Goal: Information Seeking & Learning: Compare options

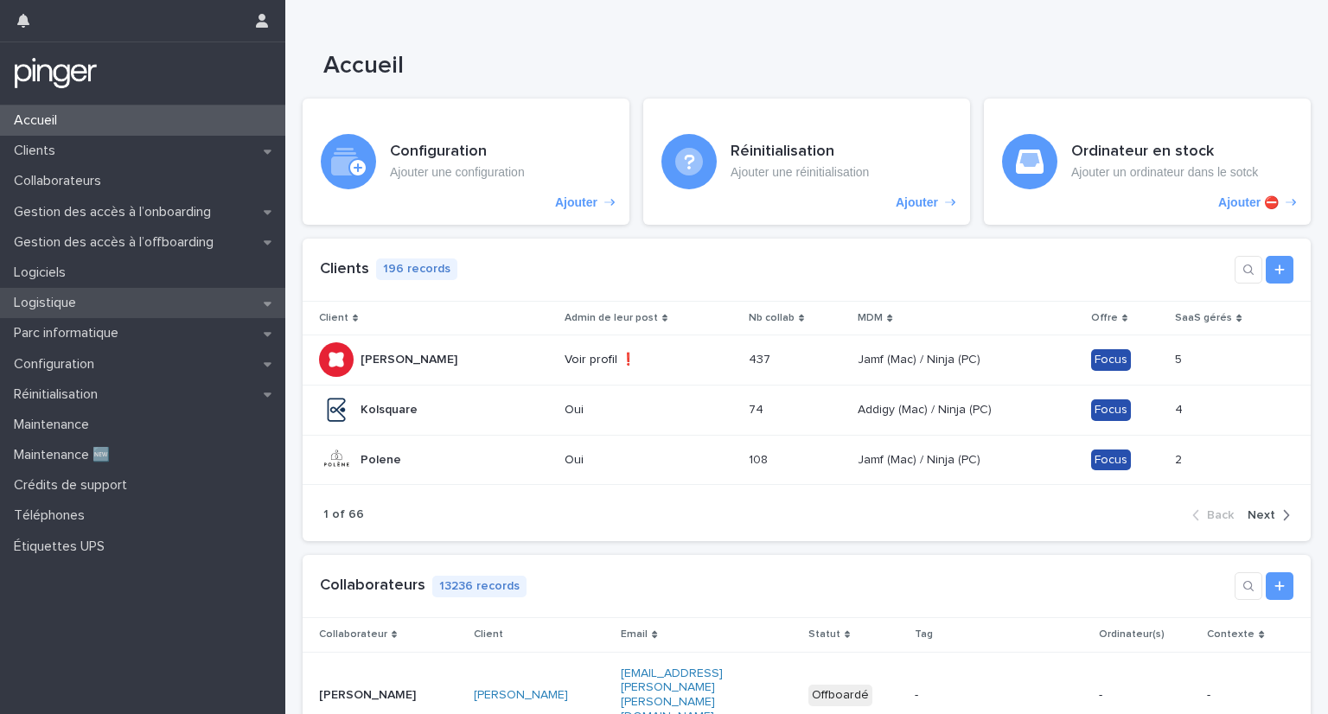
click at [114, 291] on div "Logistique" at bounding box center [142, 303] width 285 height 30
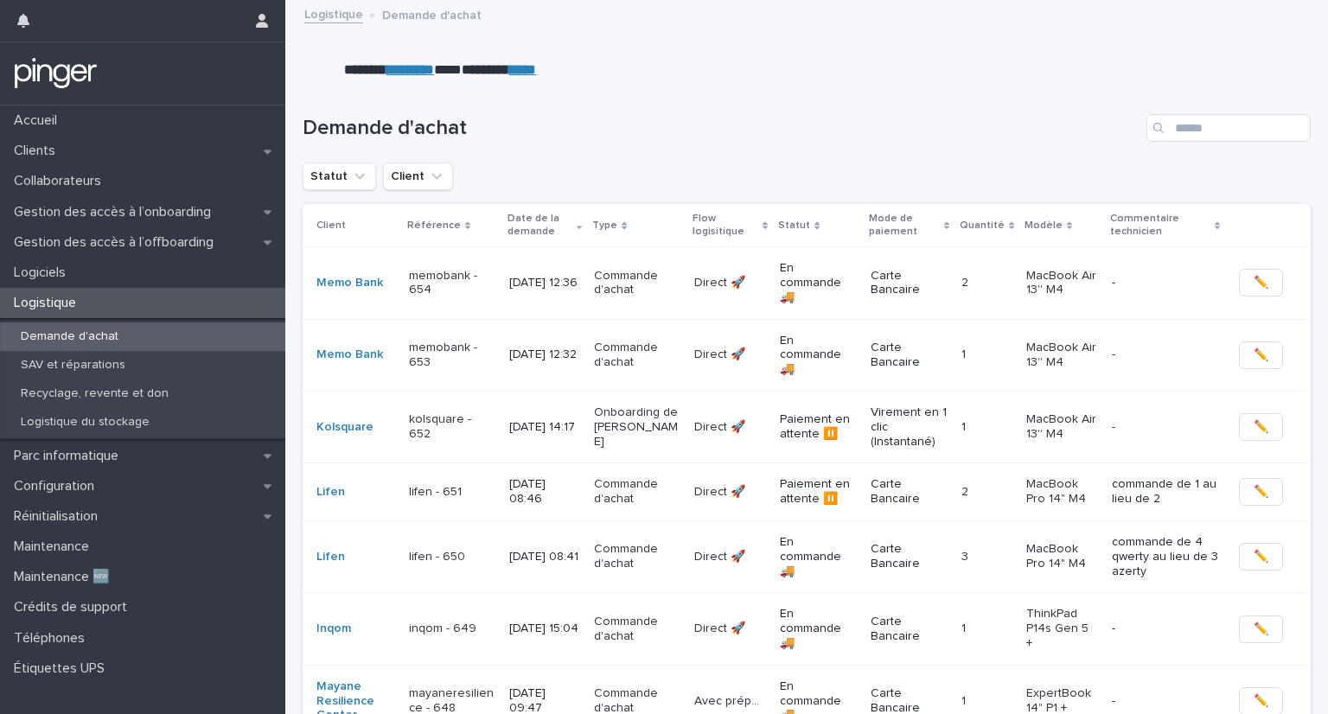
click at [413, 72] on strong "*********" at bounding box center [411, 69] width 48 height 13
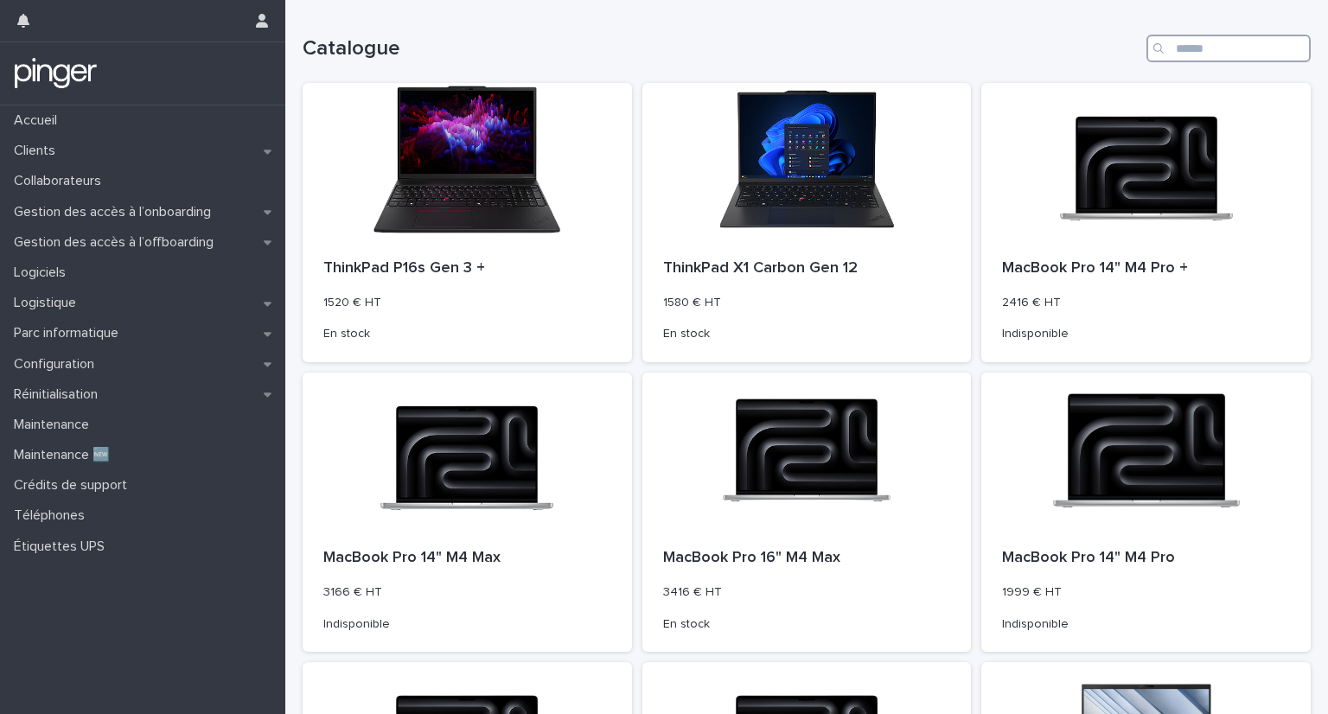
click at [1176, 50] on input "Search" at bounding box center [1229, 49] width 164 height 28
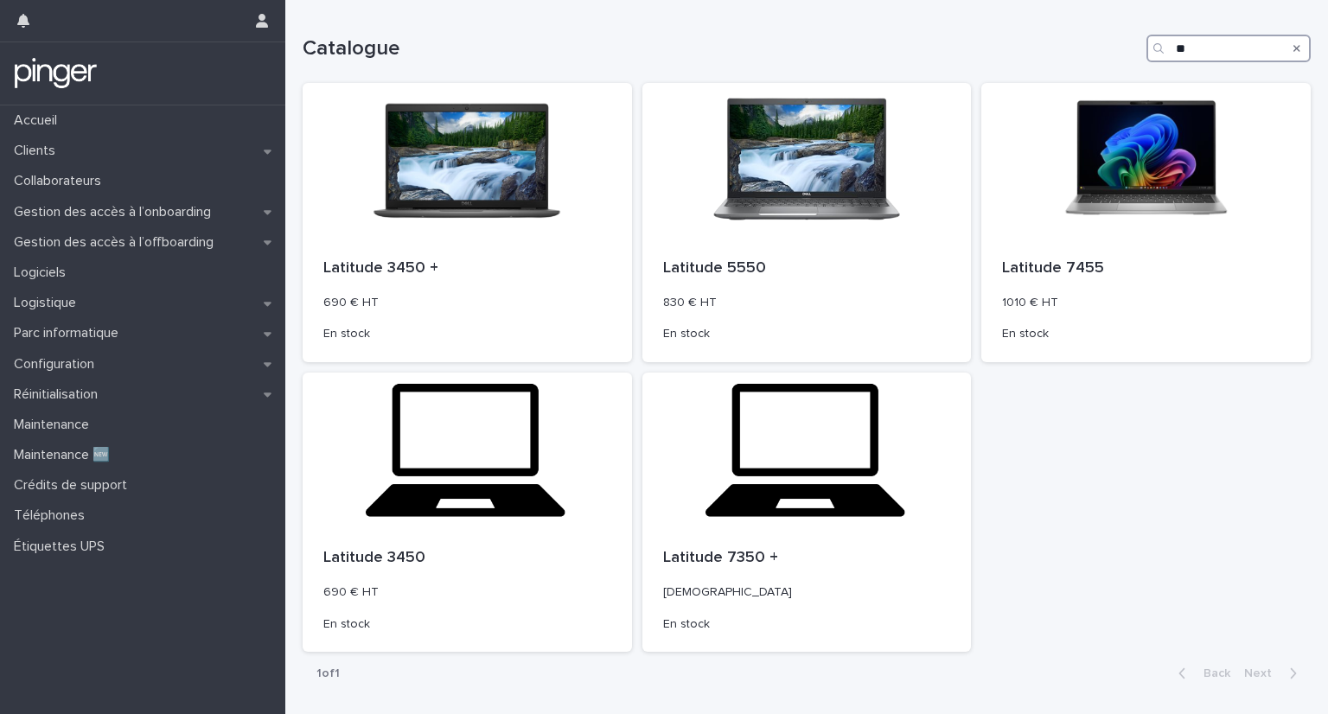
type input "*"
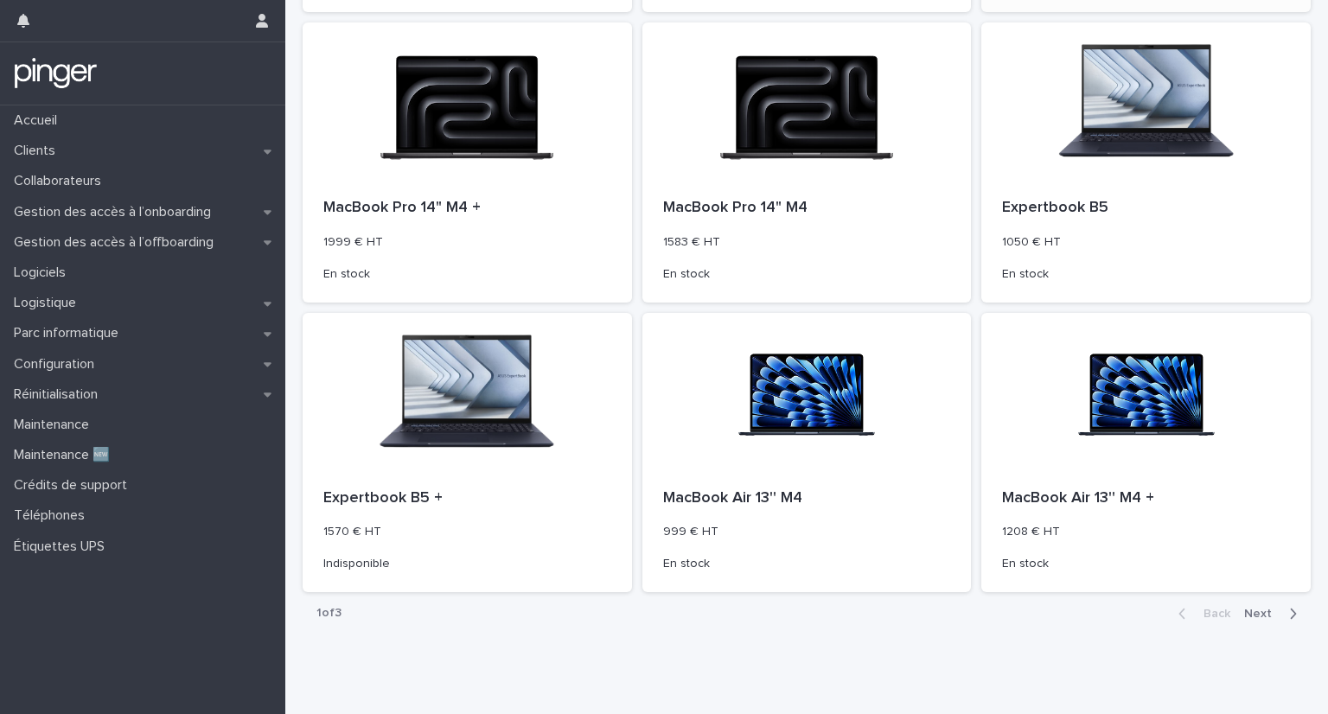
scroll to position [648, 0]
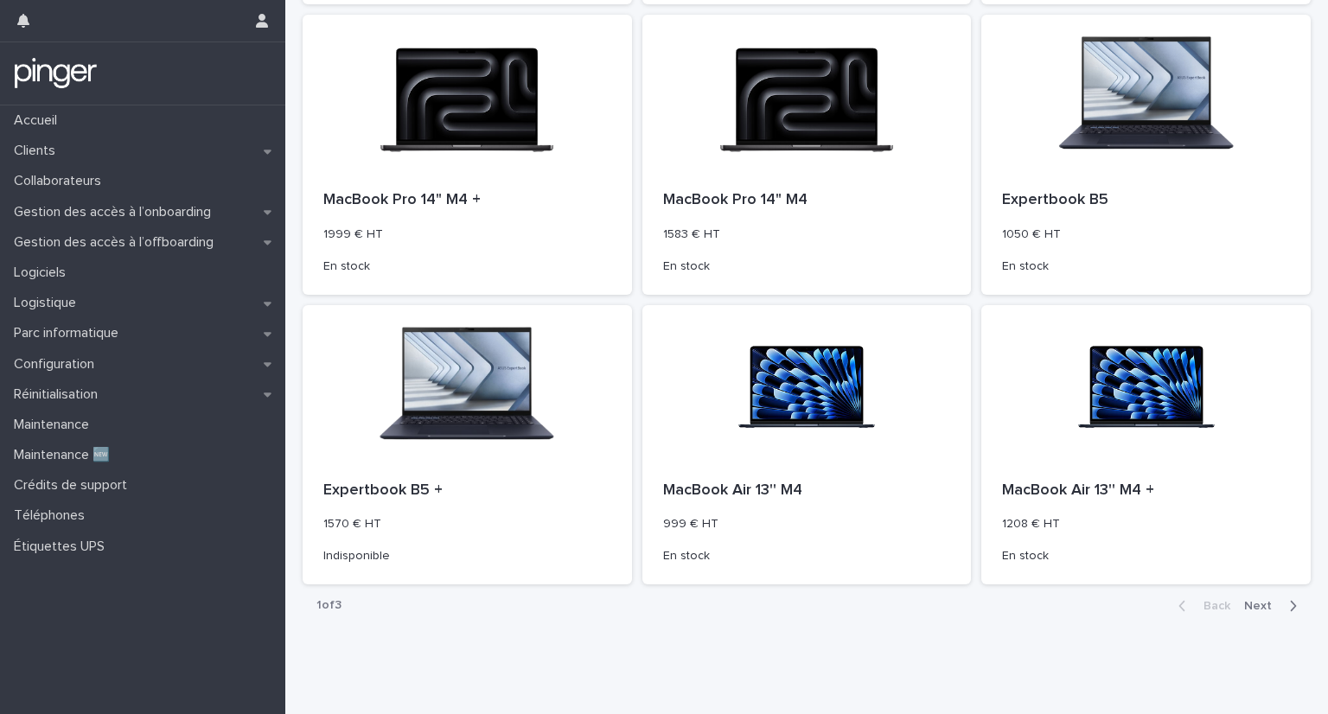
click at [1257, 612] on button "Next" at bounding box center [1275, 606] width 74 height 16
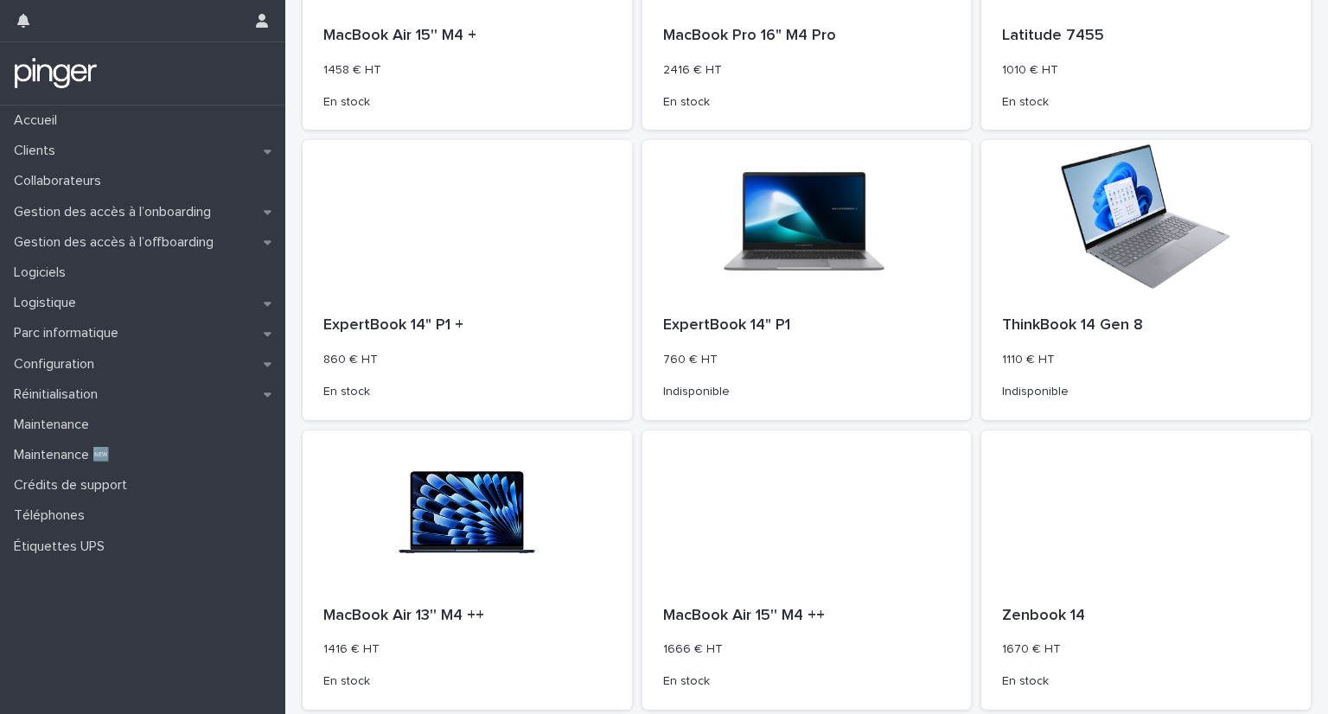
scroll to position [648, 0]
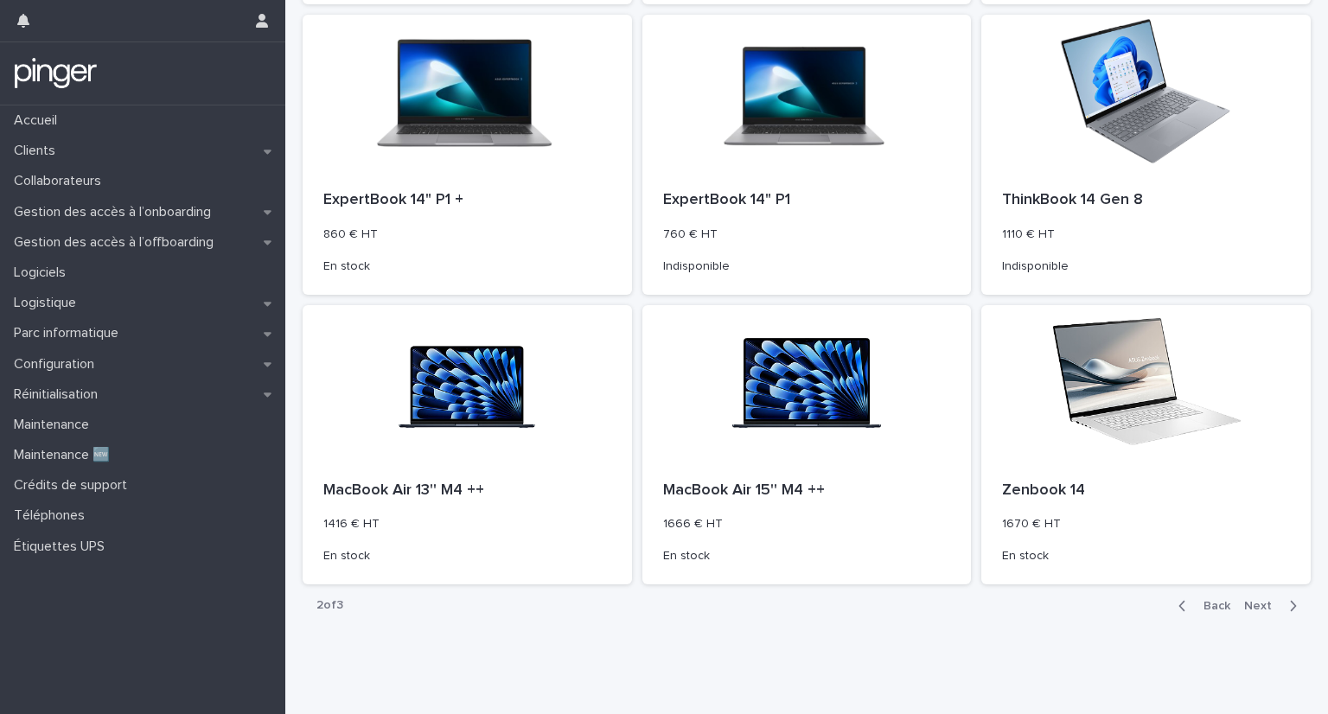
click at [1244, 610] on span "Next" at bounding box center [1263, 606] width 38 height 12
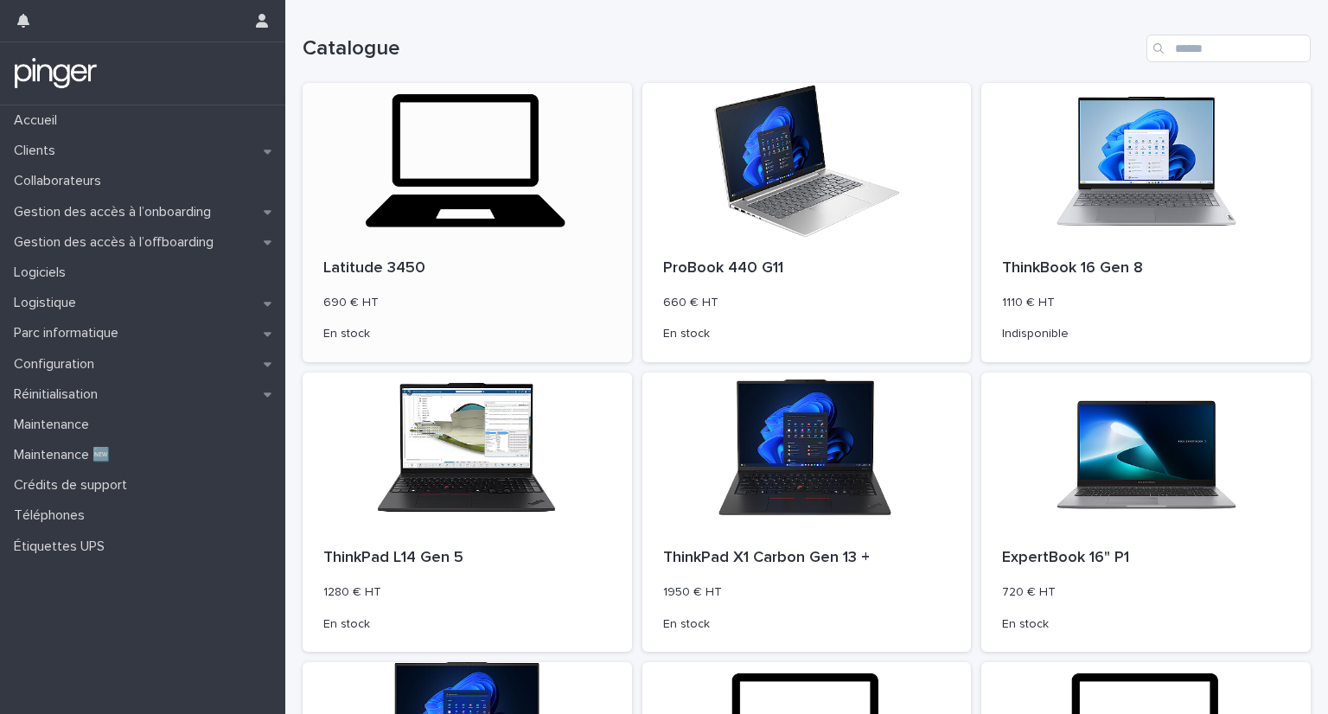
click at [513, 236] on div at bounding box center [467, 161] width 329 height 156
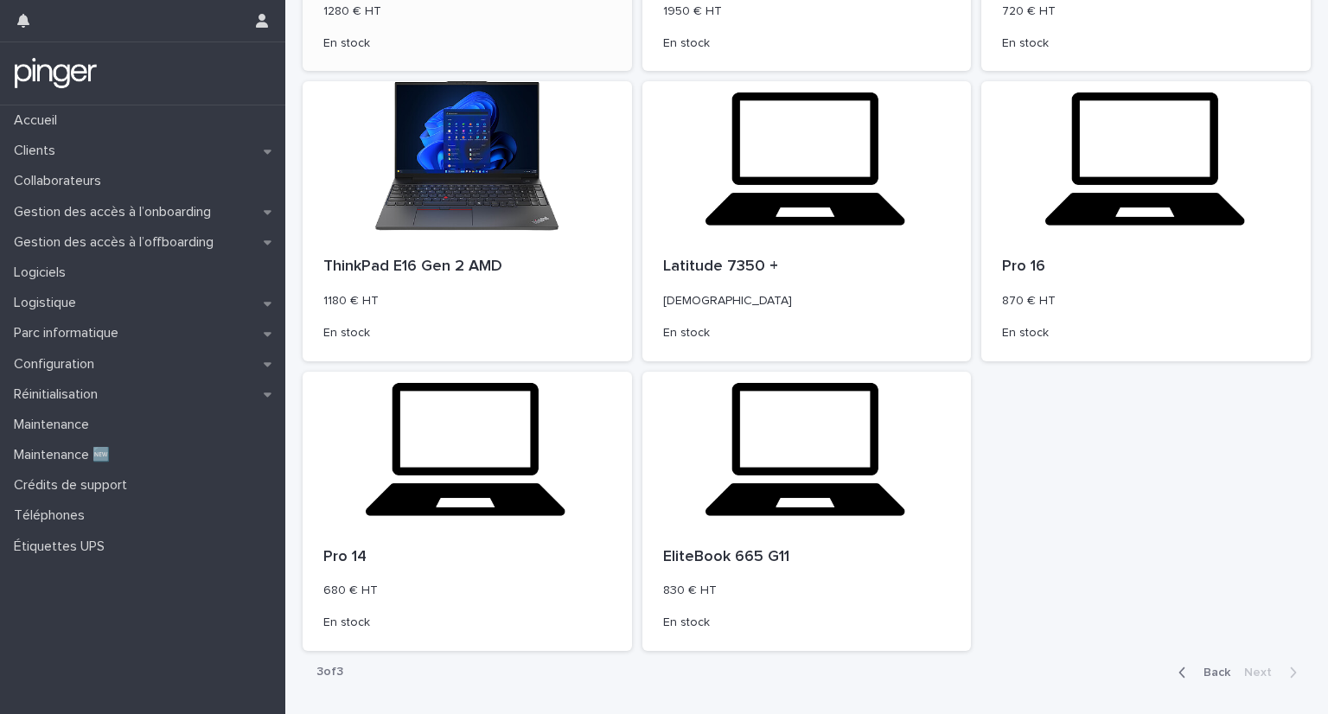
scroll to position [648, 0]
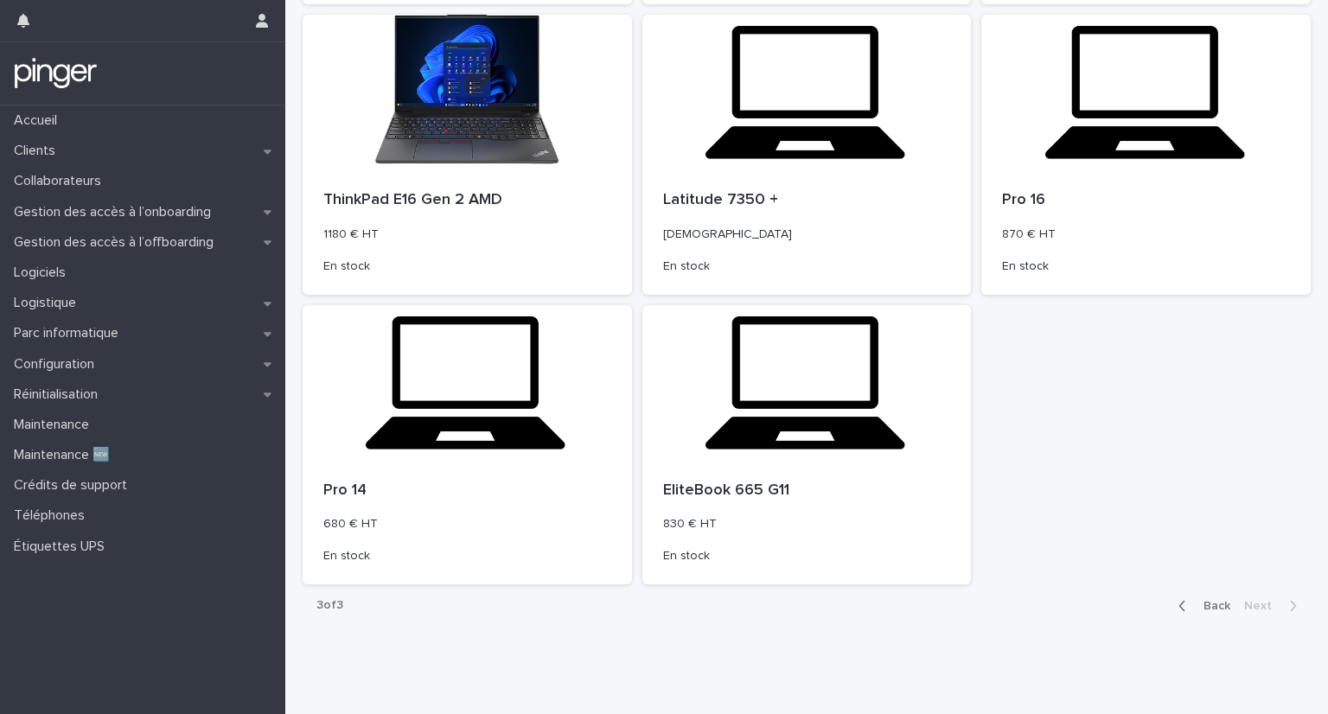
click at [1199, 604] on span "Back" at bounding box center [1211, 606] width 37 height 12
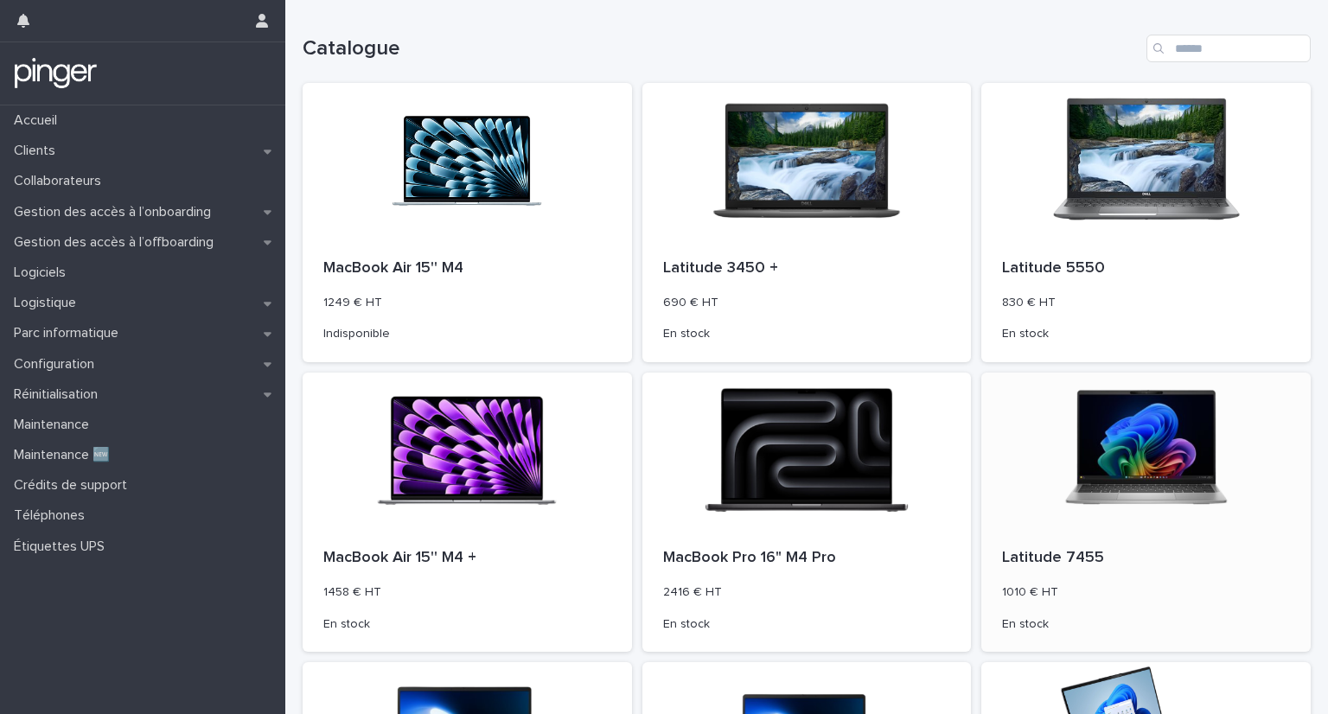
click at [1024, 572] on div "Latitude 7455 1010 € HT En stock" at bounding box center [1146, 590] width 329 height 124
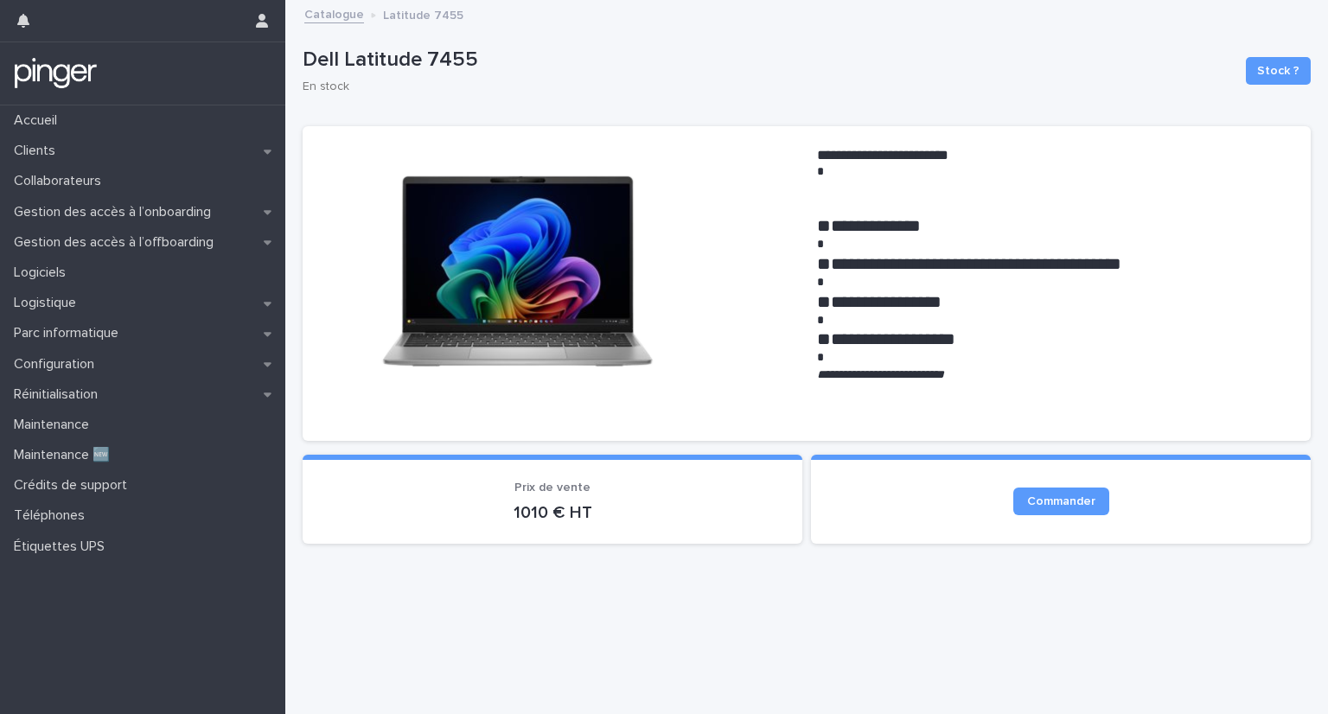
click at [320, 20] on link "Catalogue" at bounding box center [334, 13] width 60 height 20
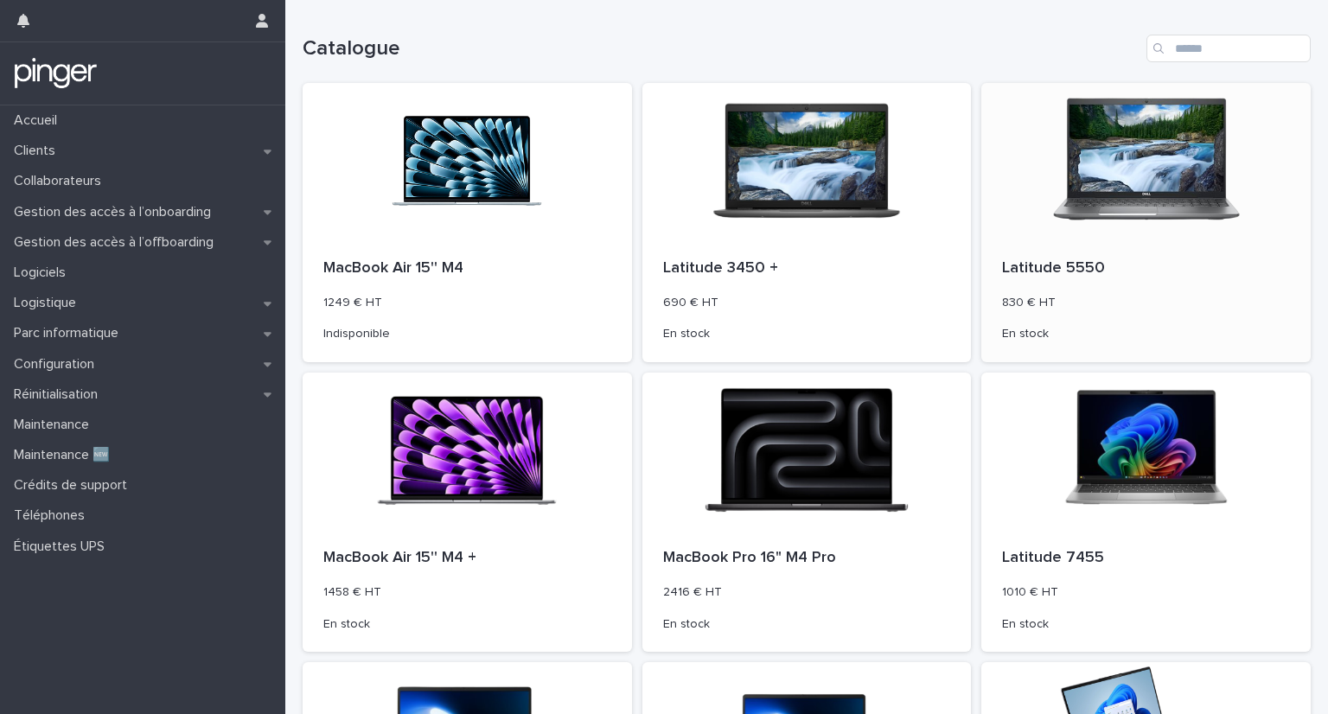
click at [1035, 271] on p "Latitude 5550" at bounding box center [1146, 268] width 288 height 19
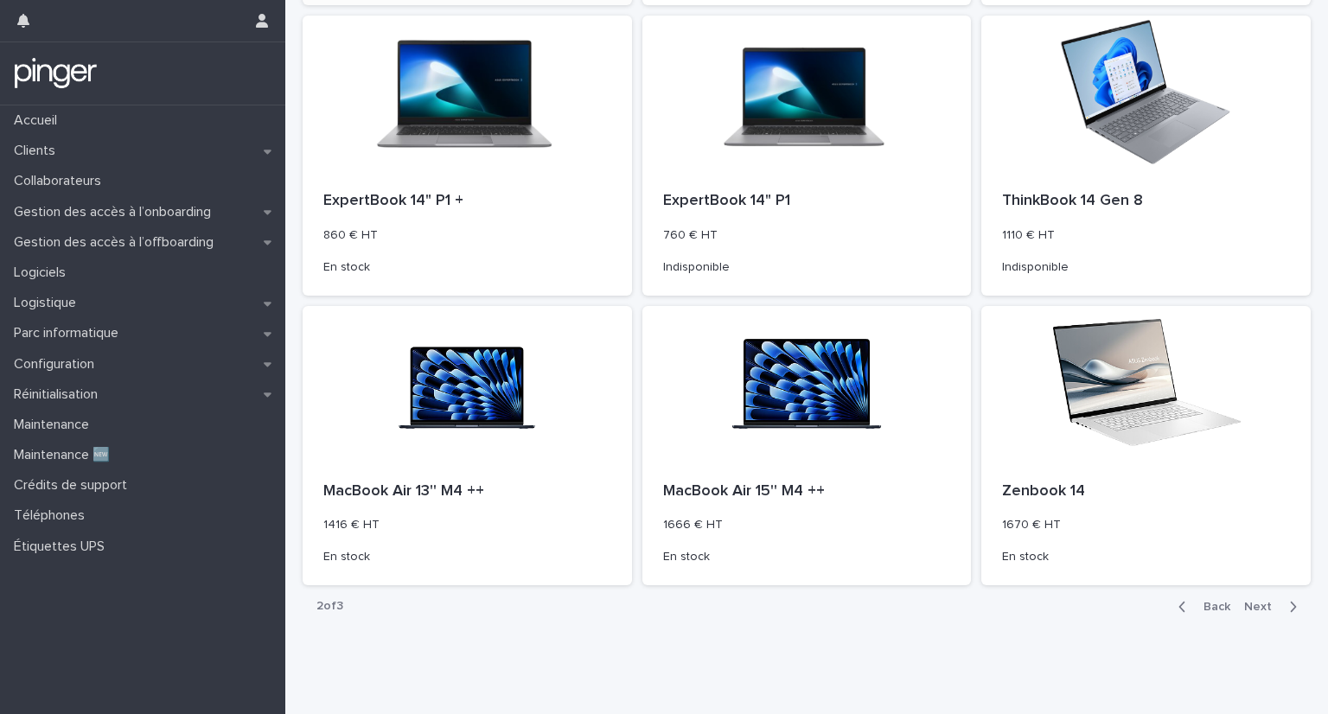
scroll to position [648, 0]
click at [1215, 603] on span "Back" at bounding box center [1211, 606] width 37 height 12
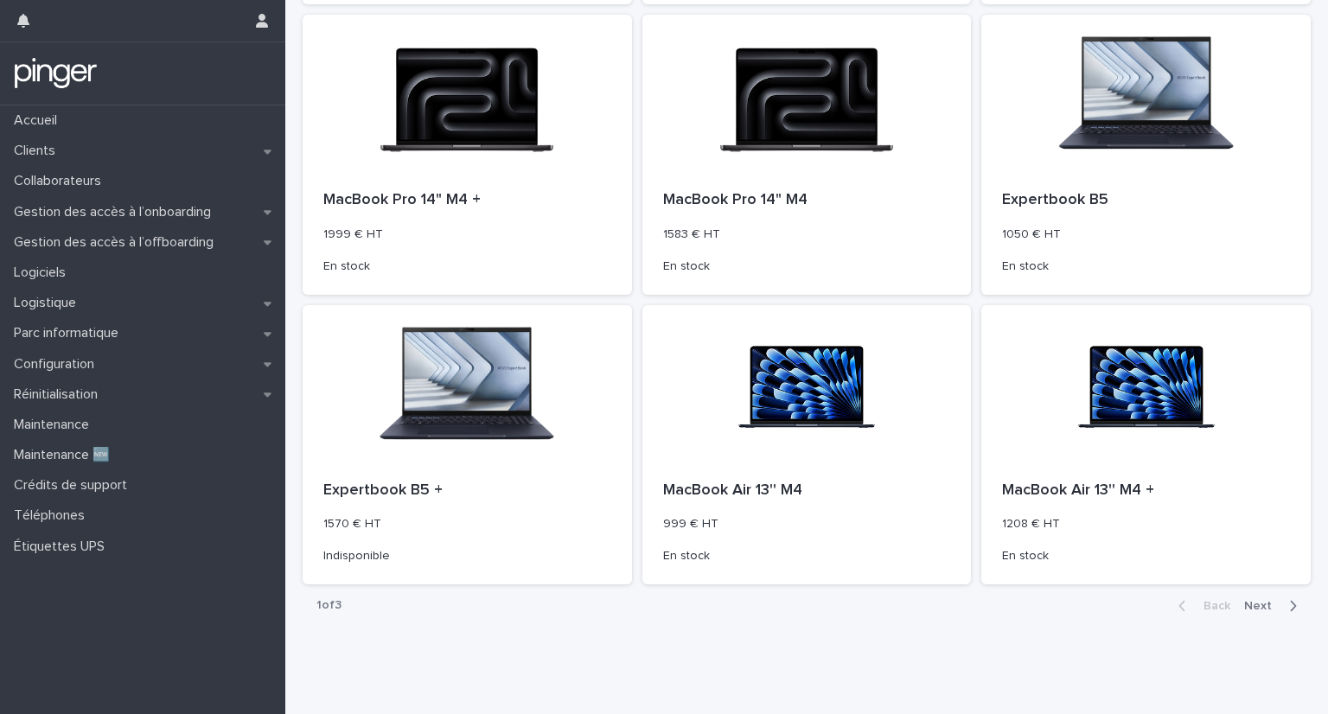
scroll to position [647, 0]
click at [1282, 606] on div "button" at bounding box center [1289, 607] width 15 height 16
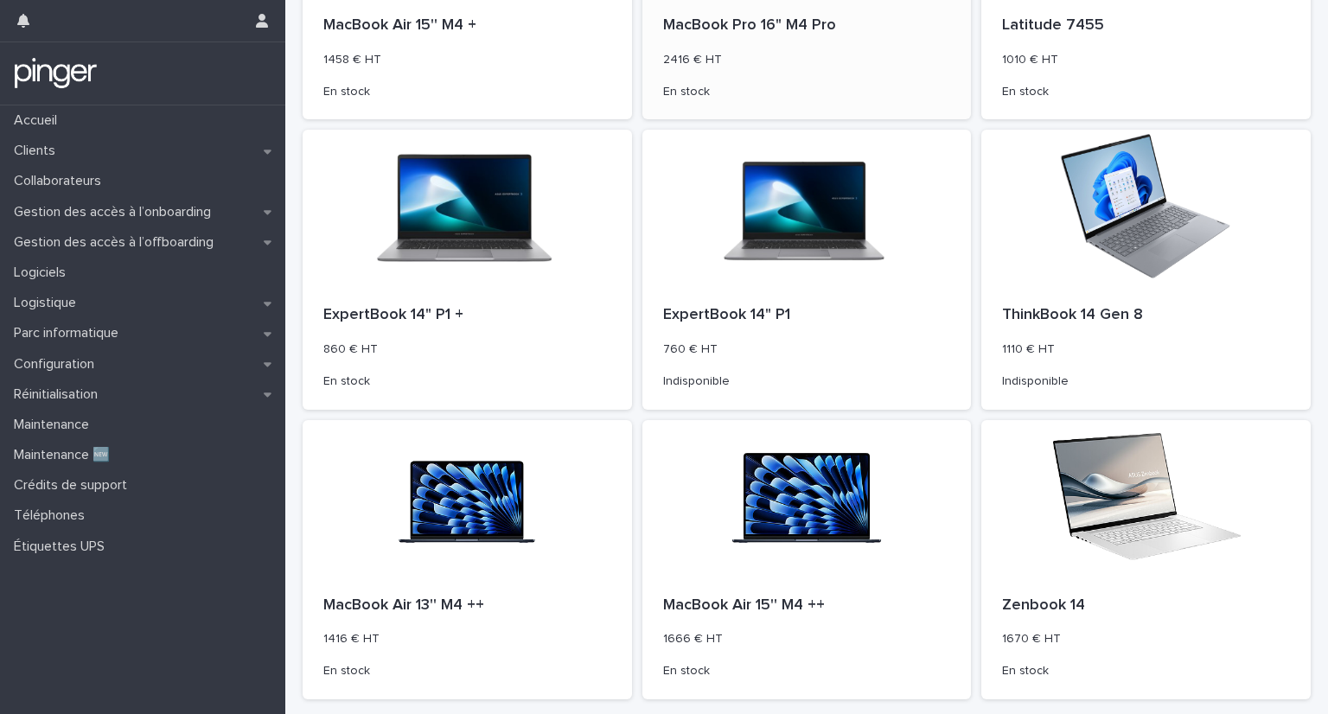
scroll to position [648, 0]
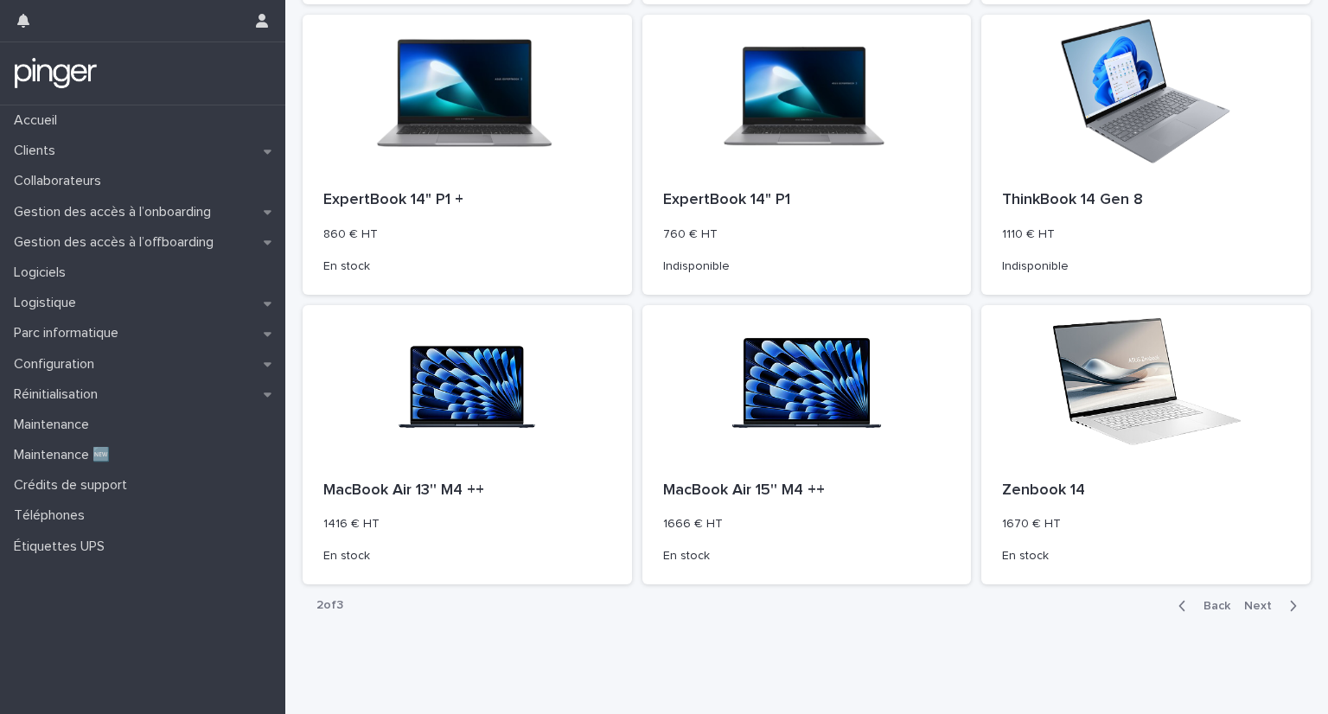
click at [1244, 609] on span "Next" at bounding box center [1263, 606] width 38 height 12
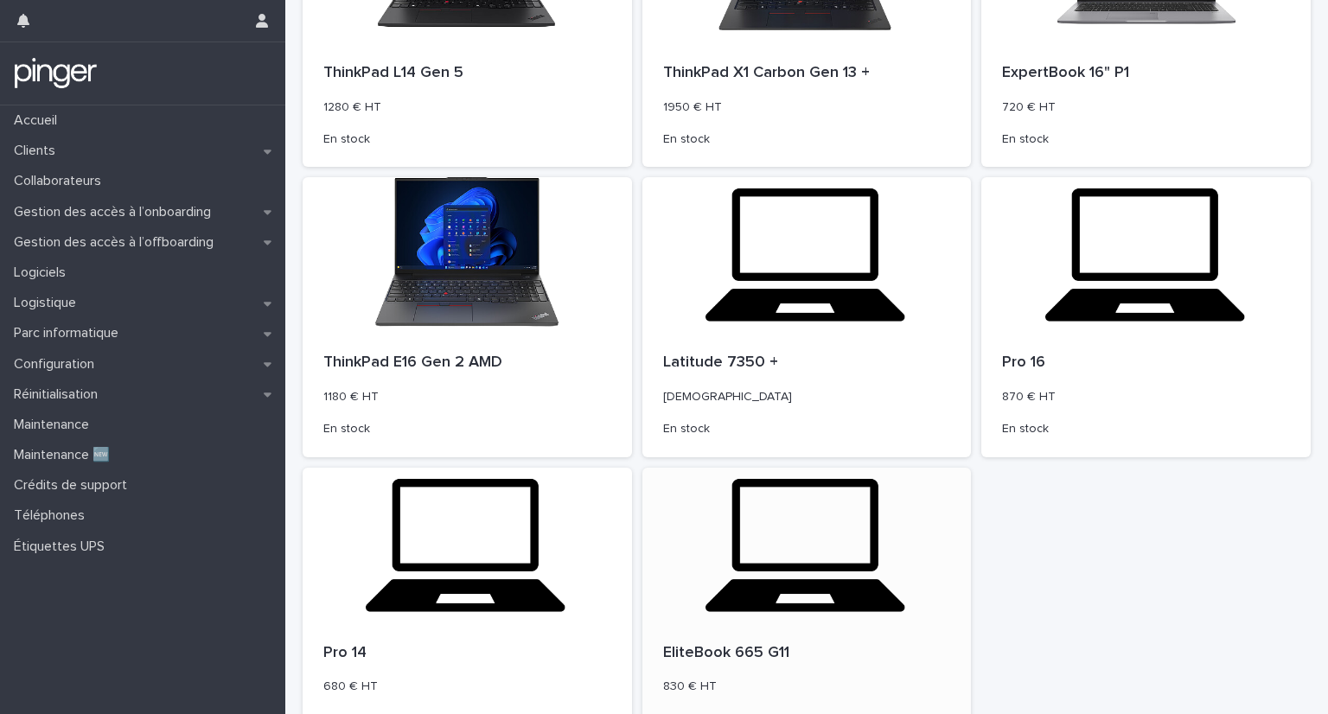
scroll to position [477, 0]
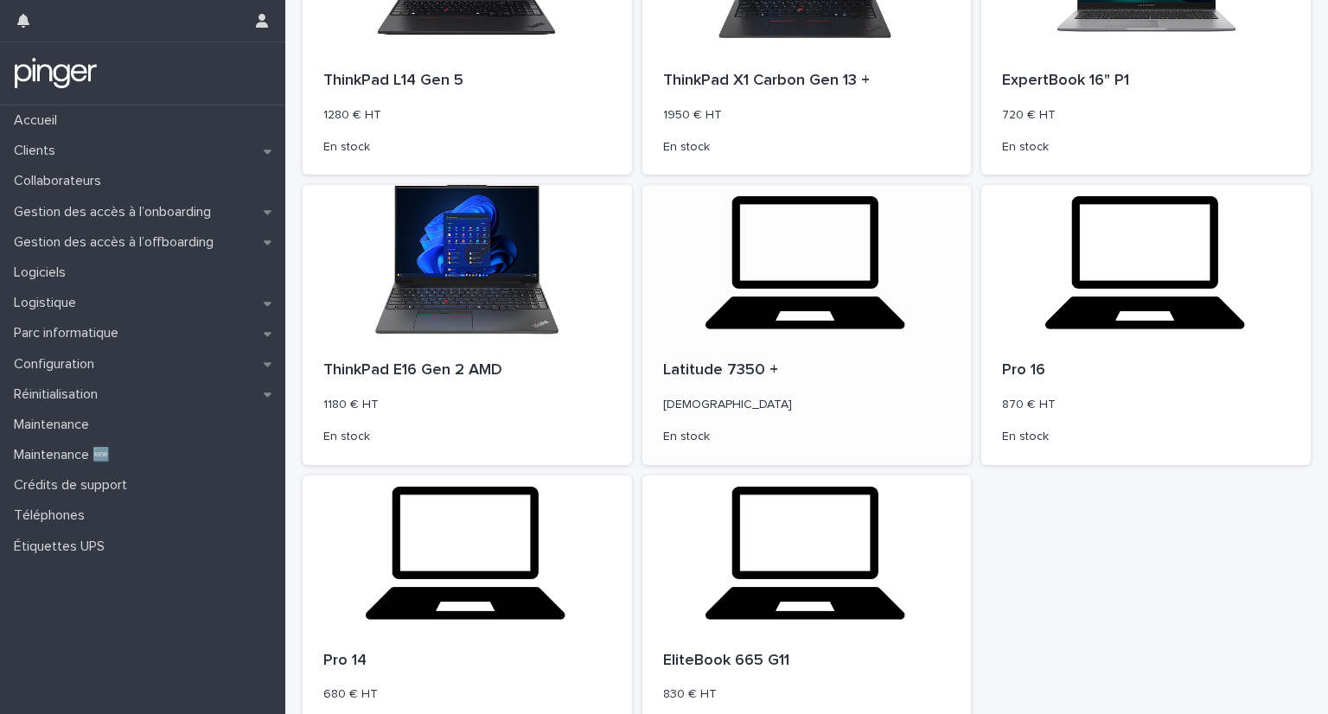
click at [713, 368] on p "Latitude 7350 +" at bounding box center [807, 370] width 288 height 19
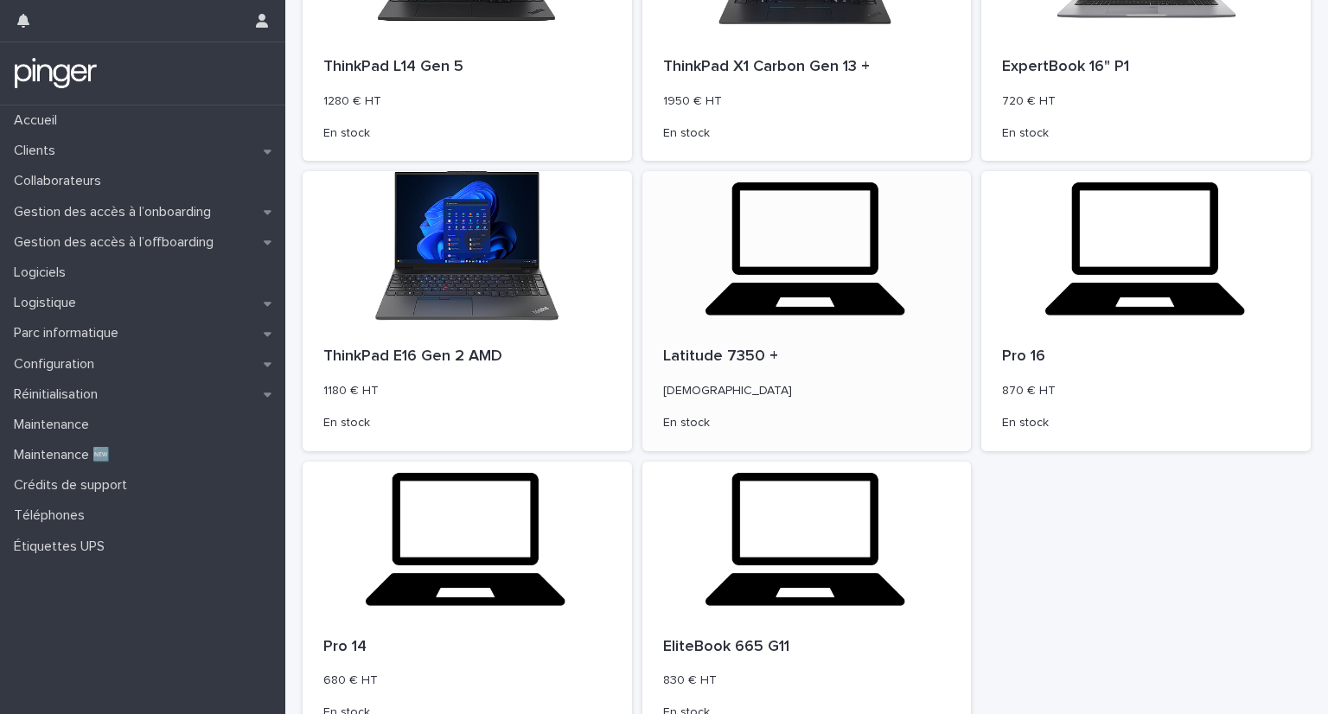
scroll to position [648, 0]
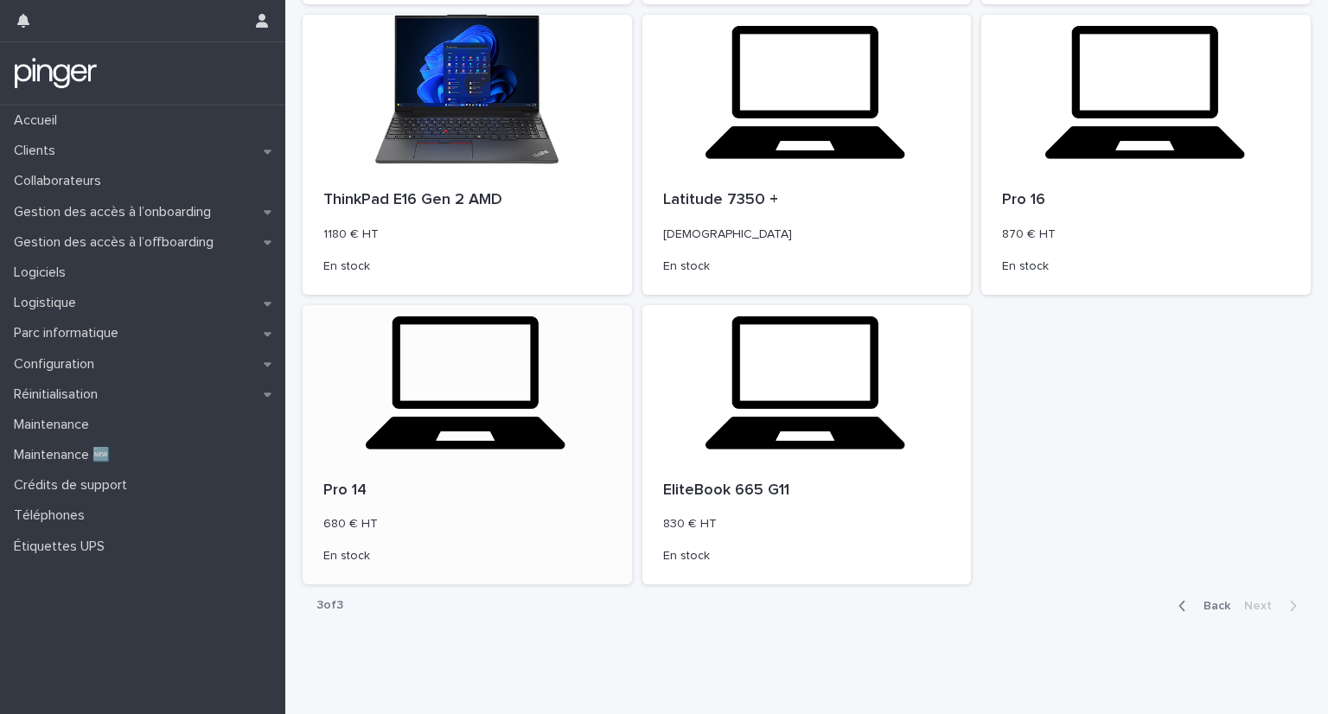
click at [465, 461] on div "Pro 14 680 € HT En stock" at bounding box center [467, 523] width 329 height 124
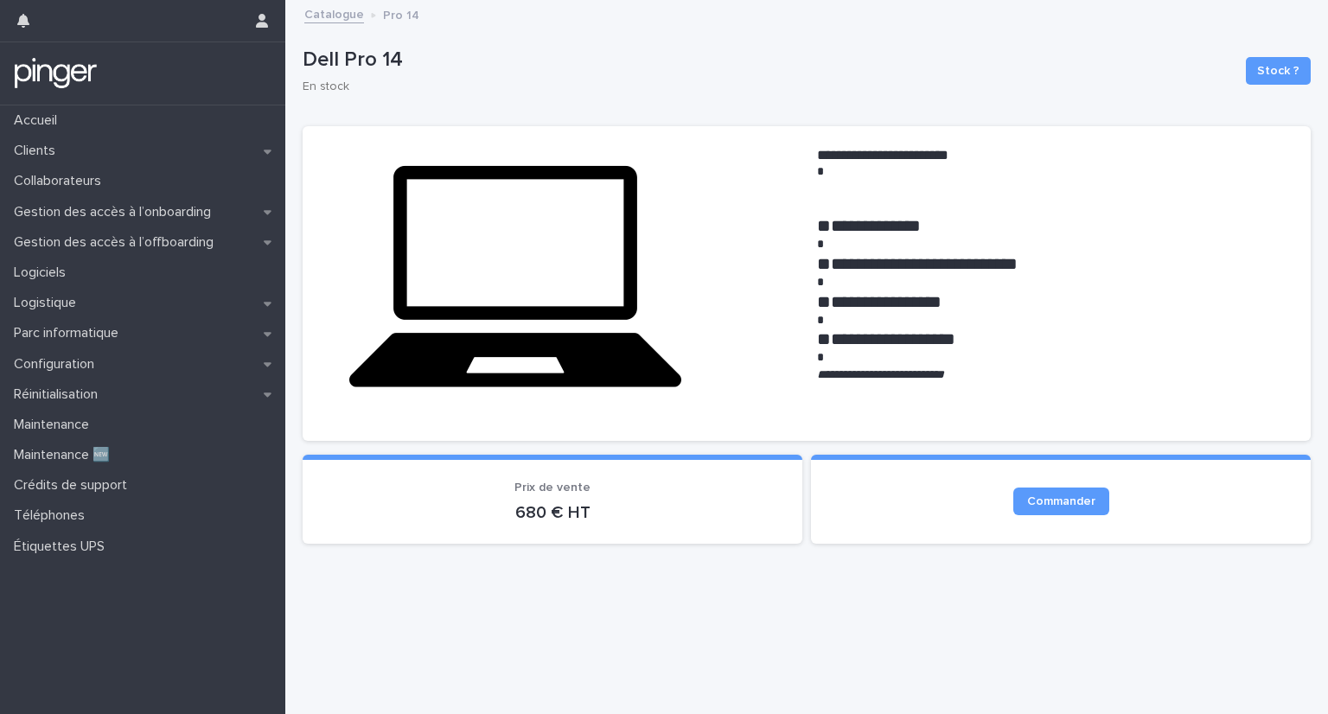
click at [944, 370] on em "**********" at bounding box center [880, 374] width 127 height 12
copy em "**********"
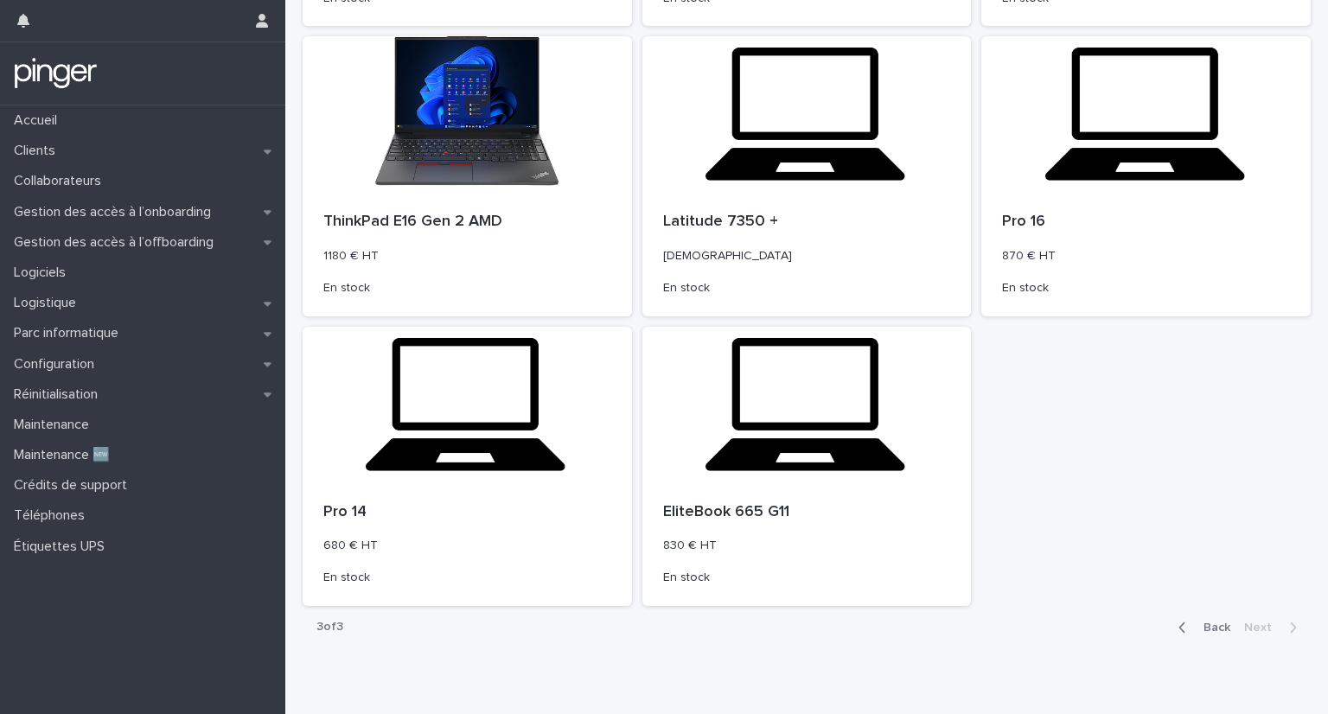
scroll to position [628, 0]
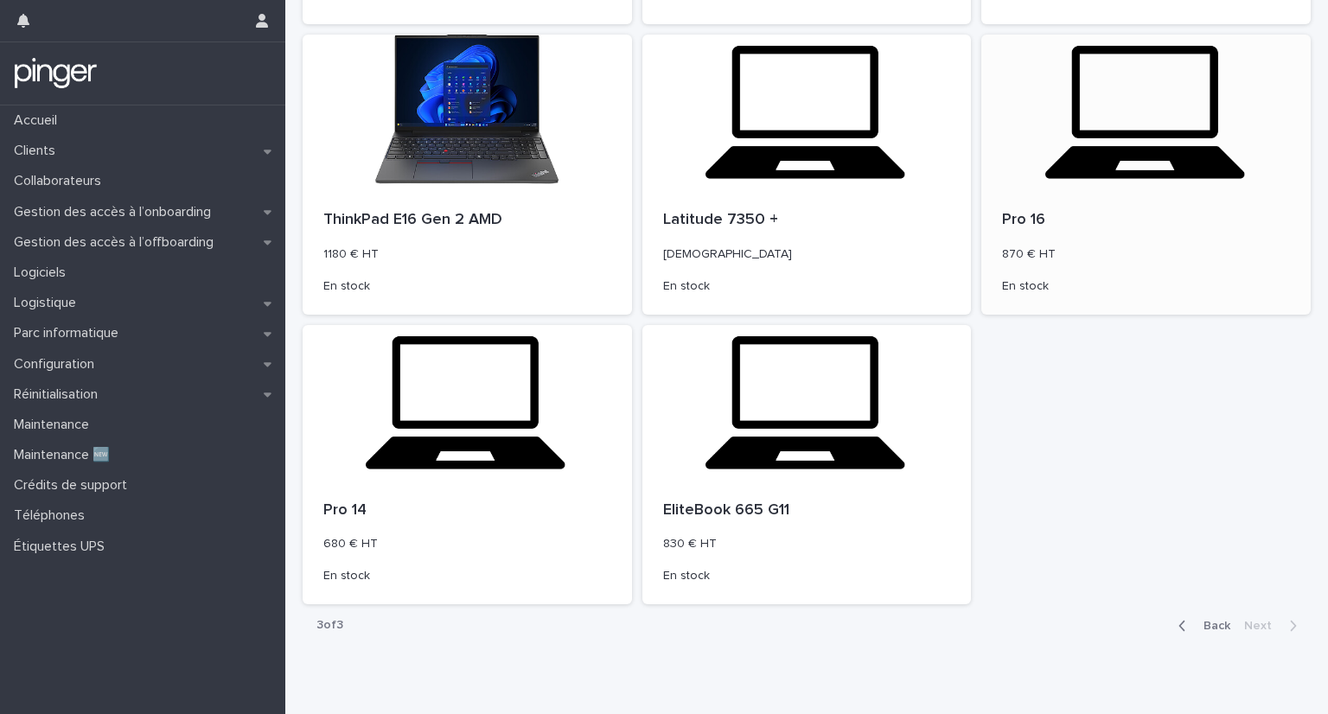
click at [1012, 212] on p "Pro 16" at bounding box center [1146, 220] width 288 height 19
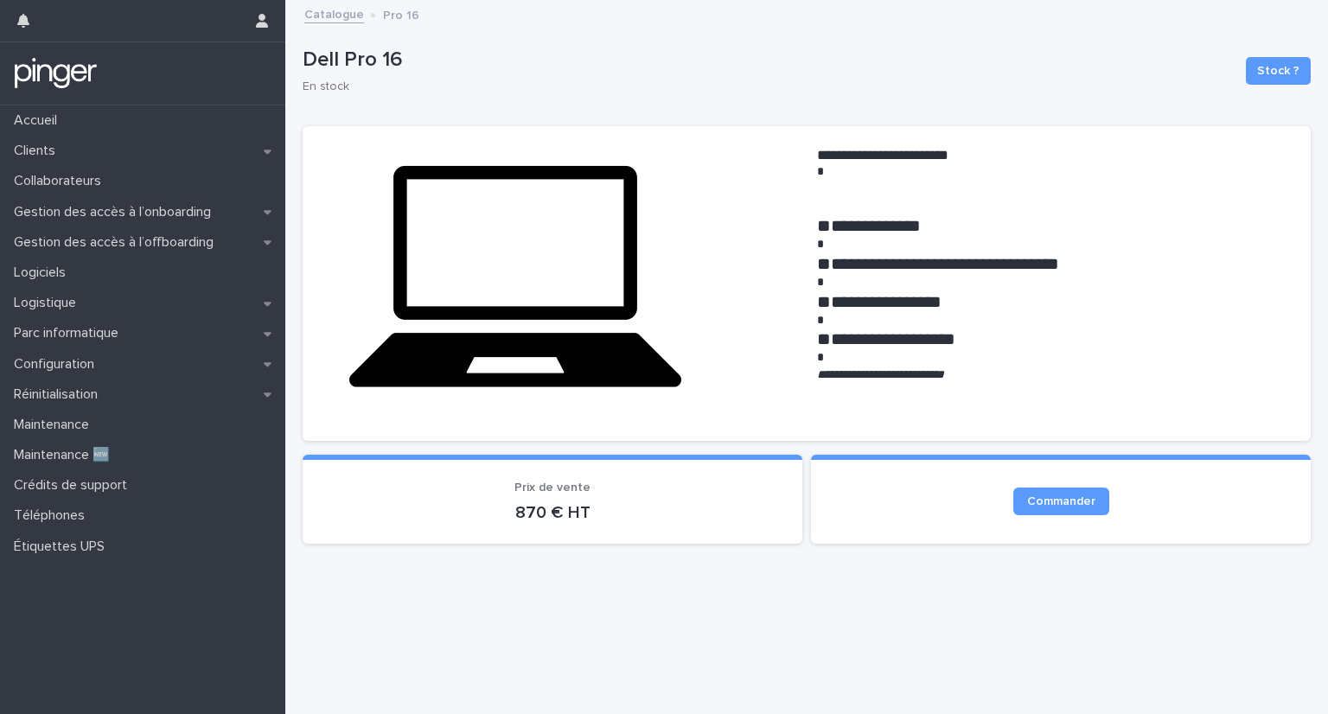
click at [944, 374] on em "**********" at bounding box center [880, 374] width 127 height 12
click at [327, 9] on link "Catalogue" at bounding box center [334, 13] width 60 height 20
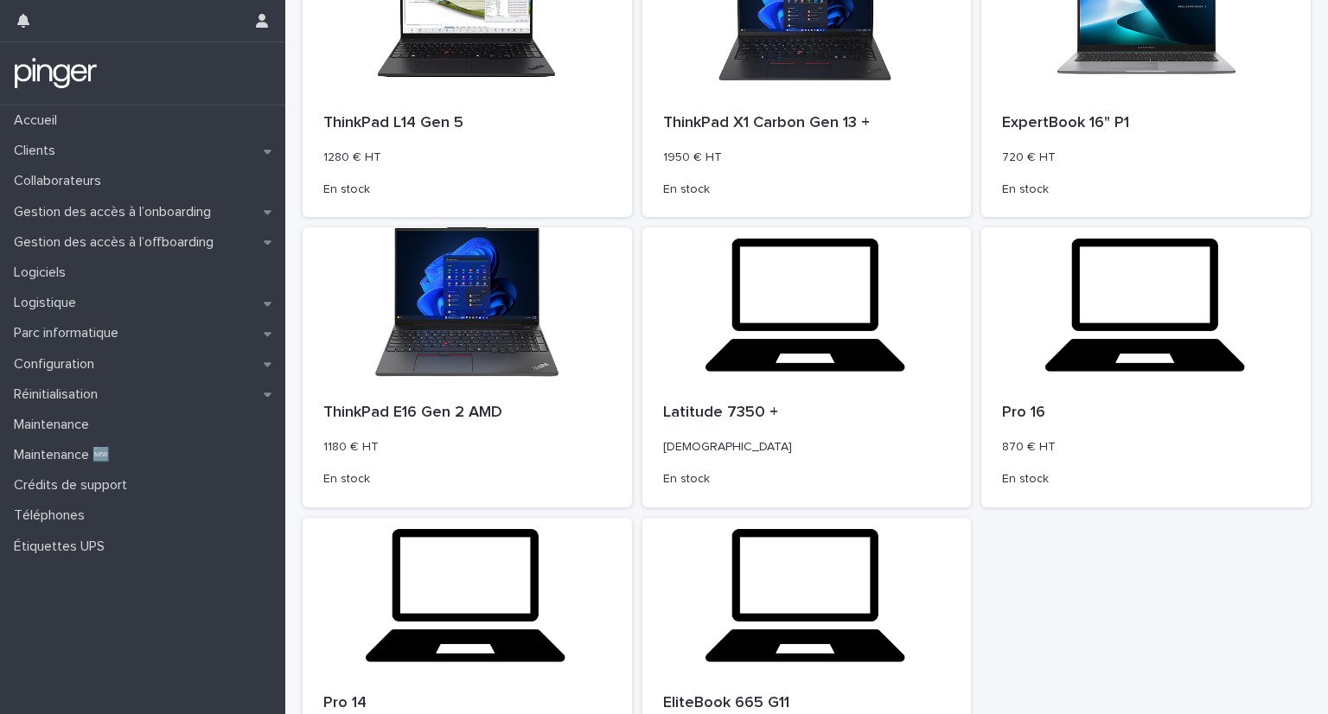
scroll to position [436, 0]
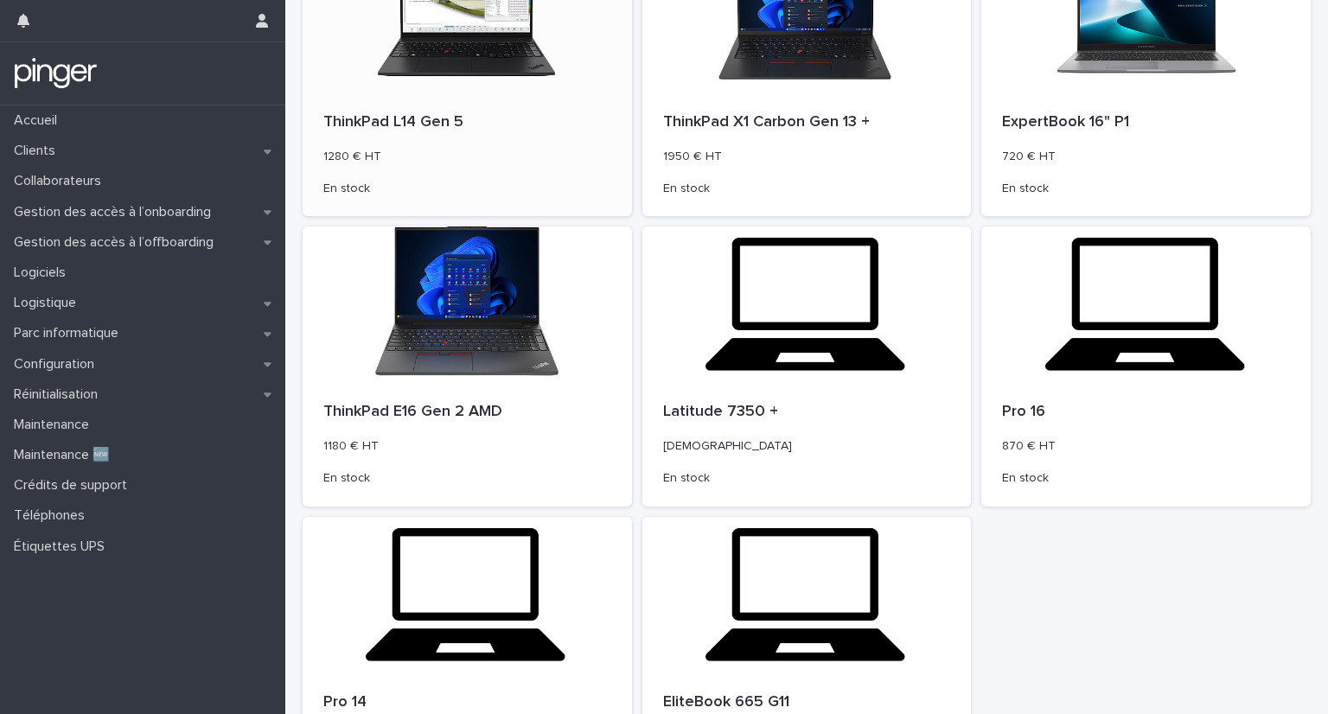
click at [431, 125] on p "ThinkPad L14 Gen 5" at bounding box center [467, 122] width 288 height 19
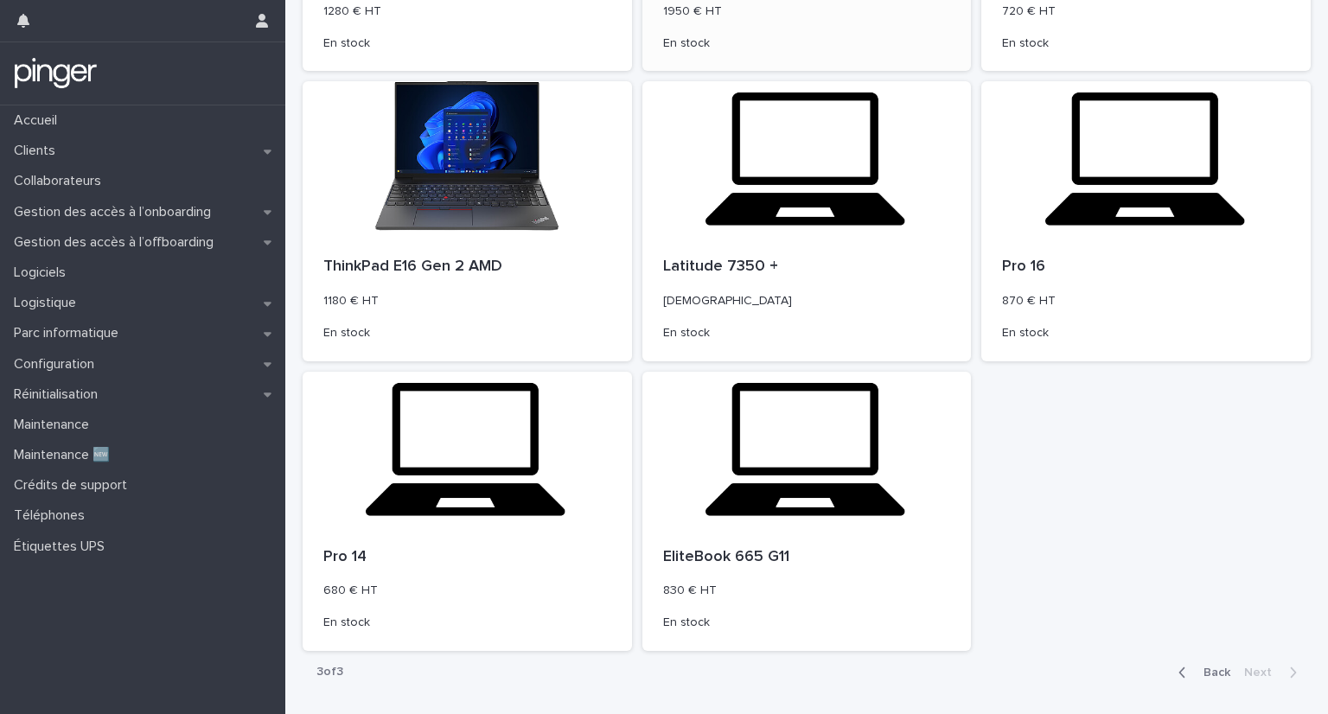
scroll to position [648, 0]
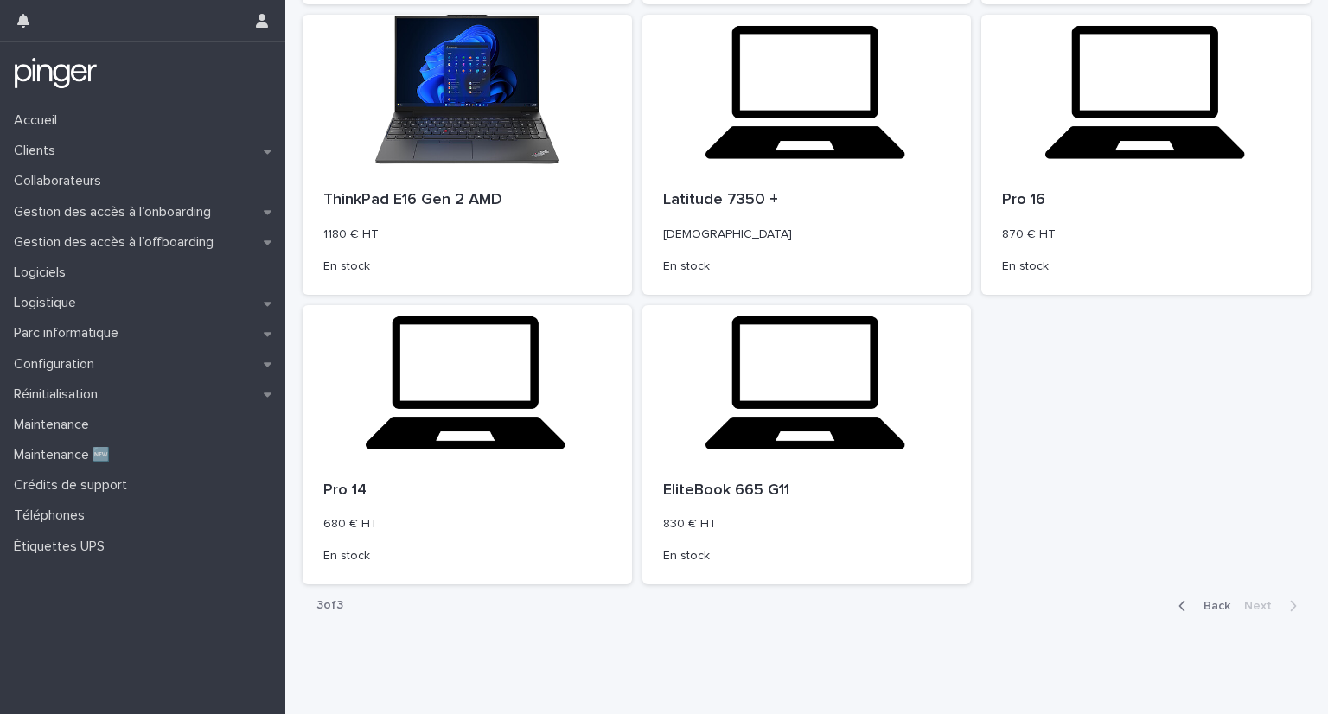
click at [1197, 606] on span "Back" at bounding box center [1211, 606] width 37 height 12
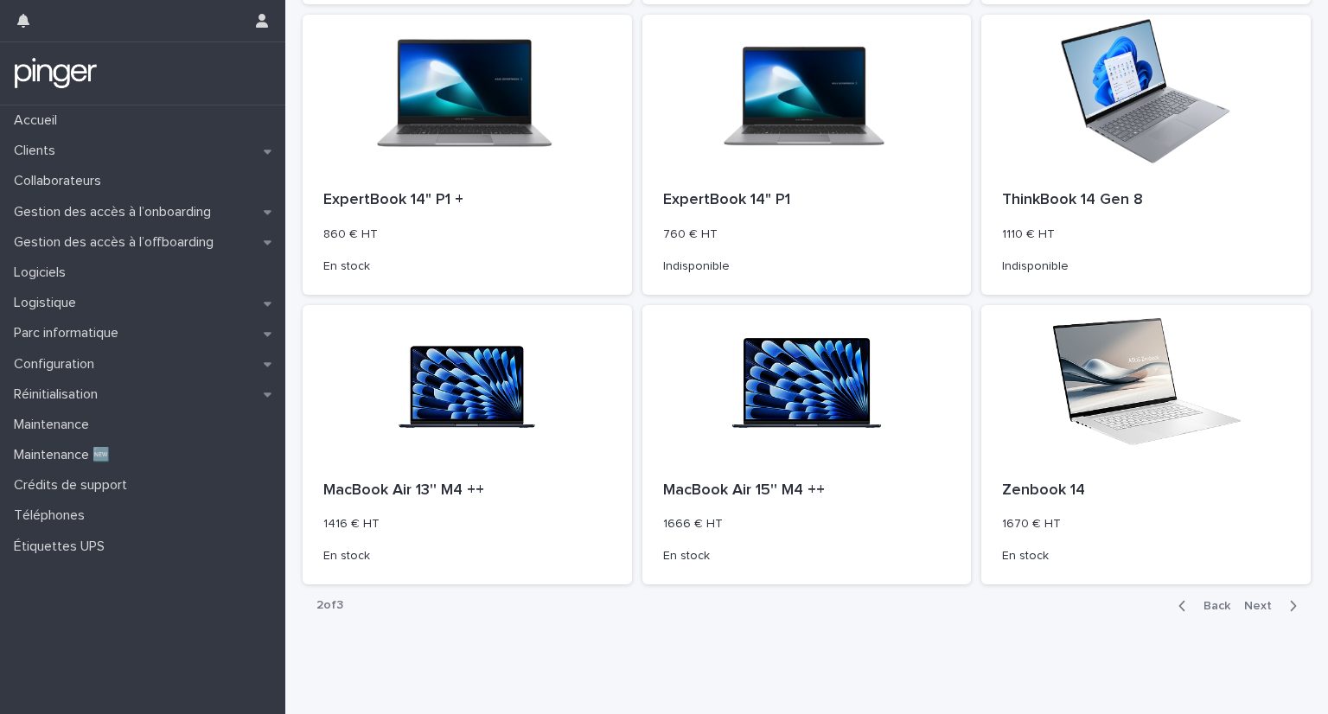
click at [1197, 606] on span "Back" at bounding box center [1211, 606] width 37 height 12
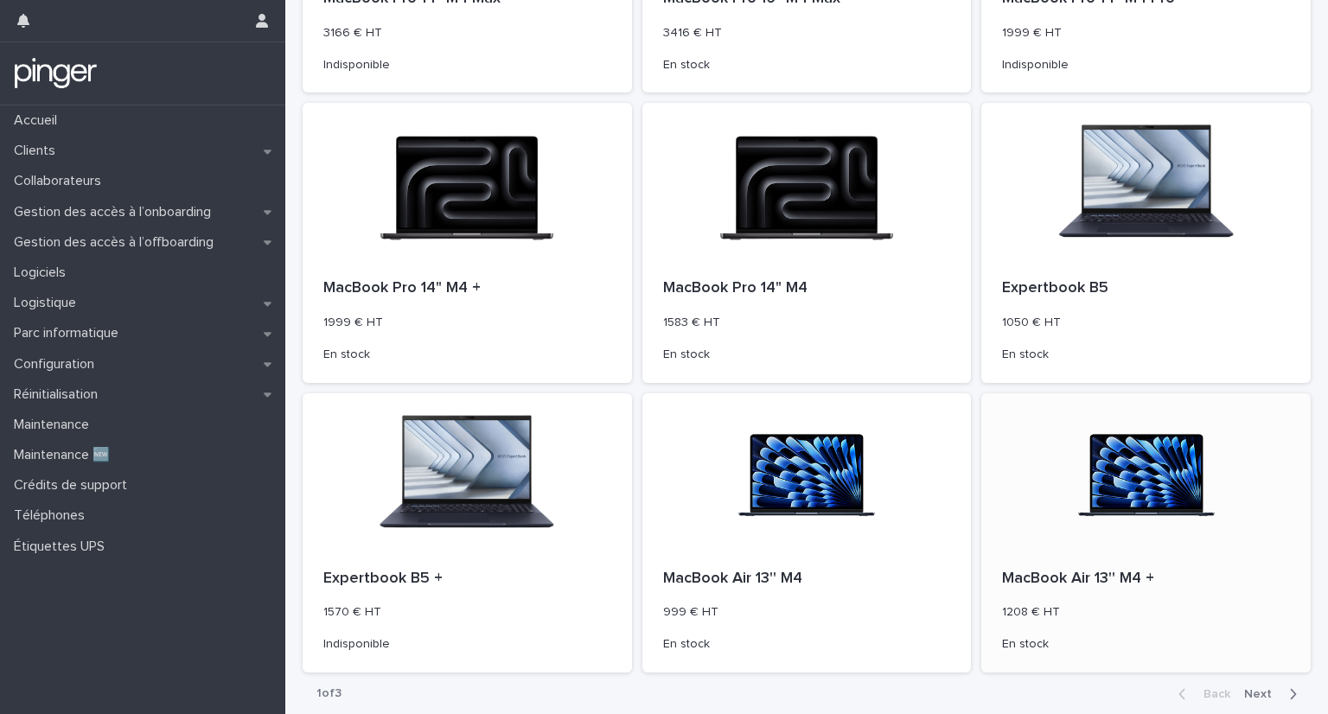
scroll to position [648, 0]
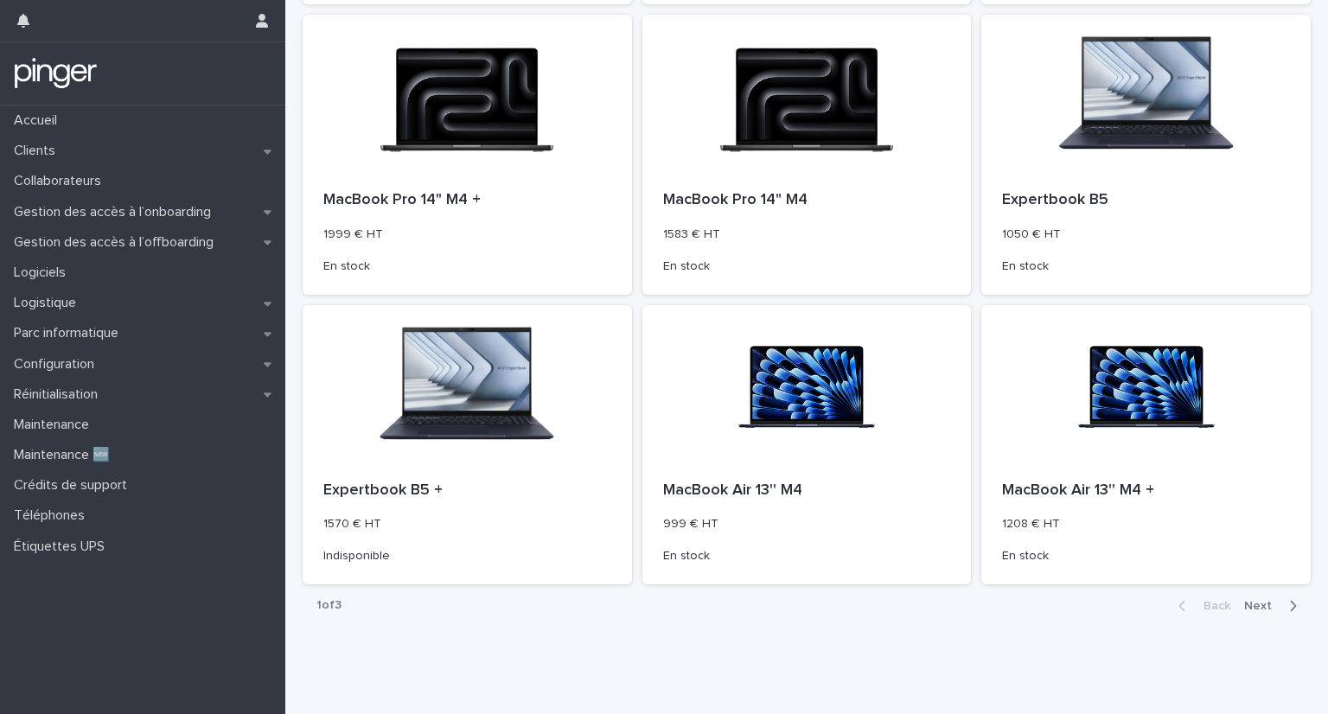
click at [1244, 605] on span "Next" at bounding box center [1263, 606] width 38 height 12
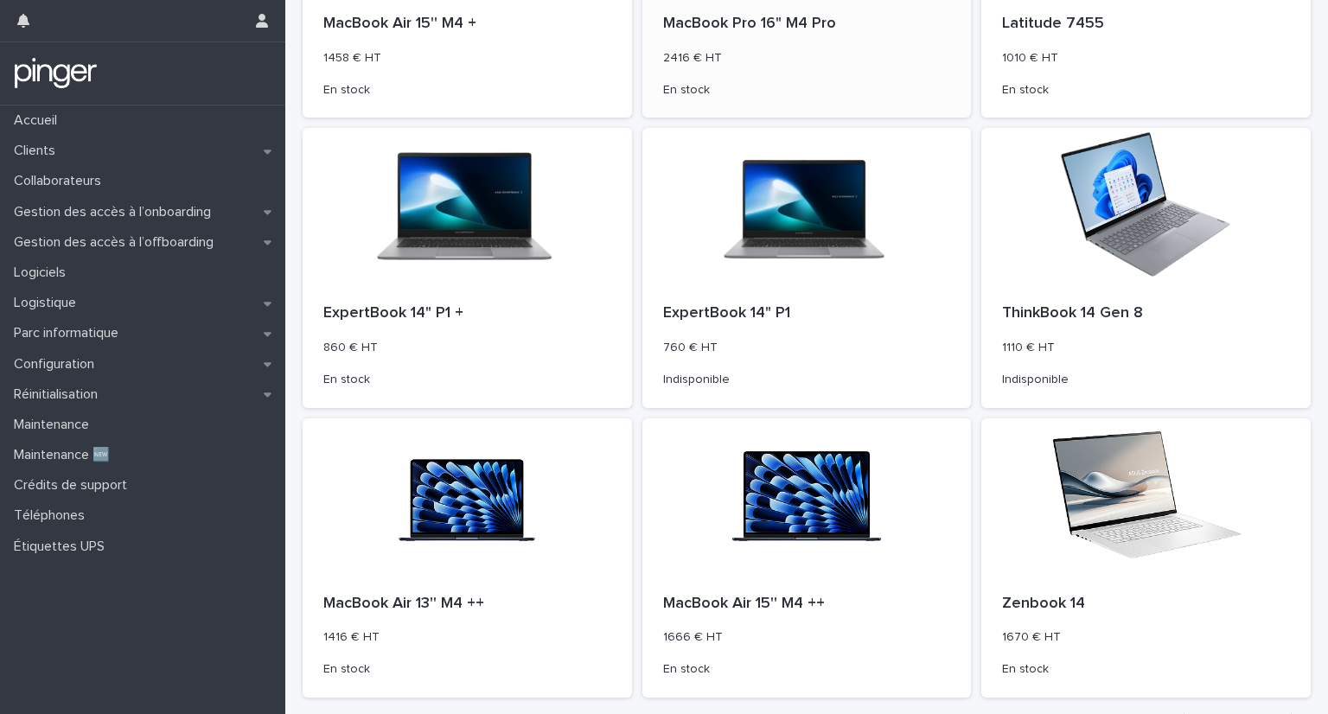
scroll to position [648, 0]
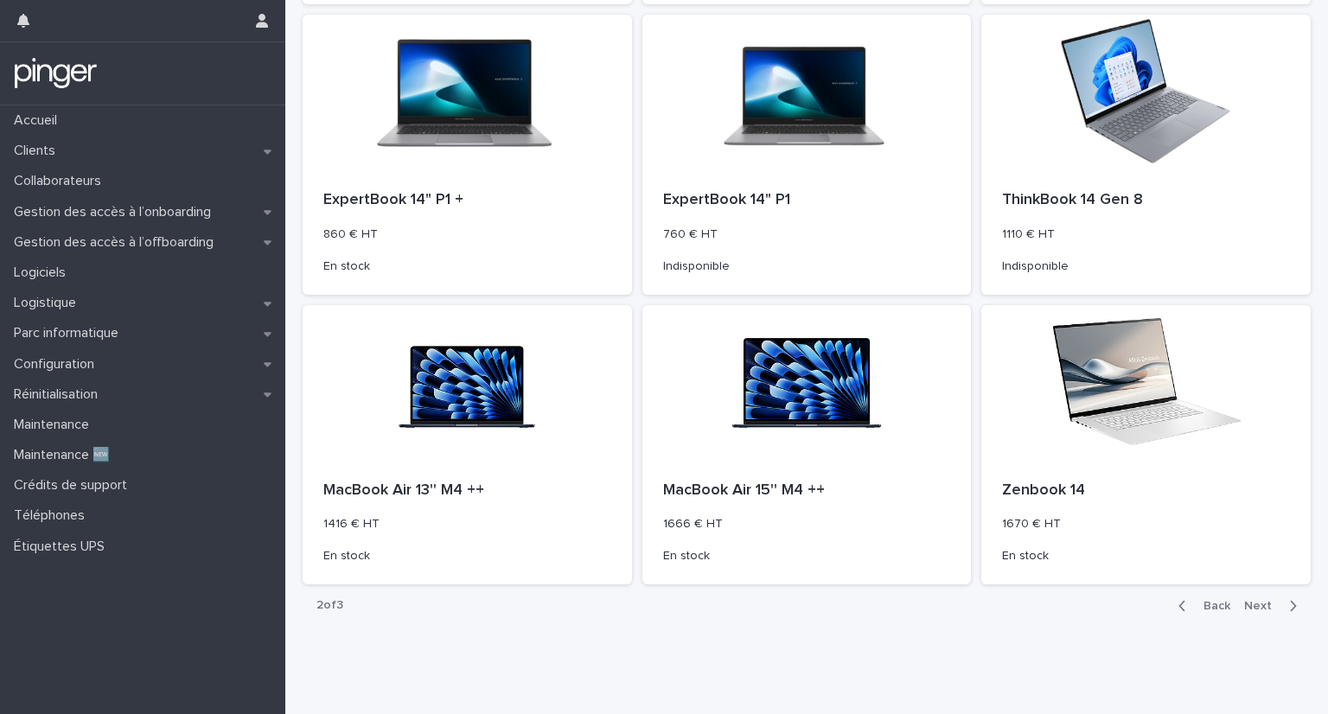
click at [1245, 596] on div "Back Next" at bounding box center [1238, 606] width 146 height 43
click at [1245, 598] on button "Next" at bounding box center [1275, 606] width 74 height 16
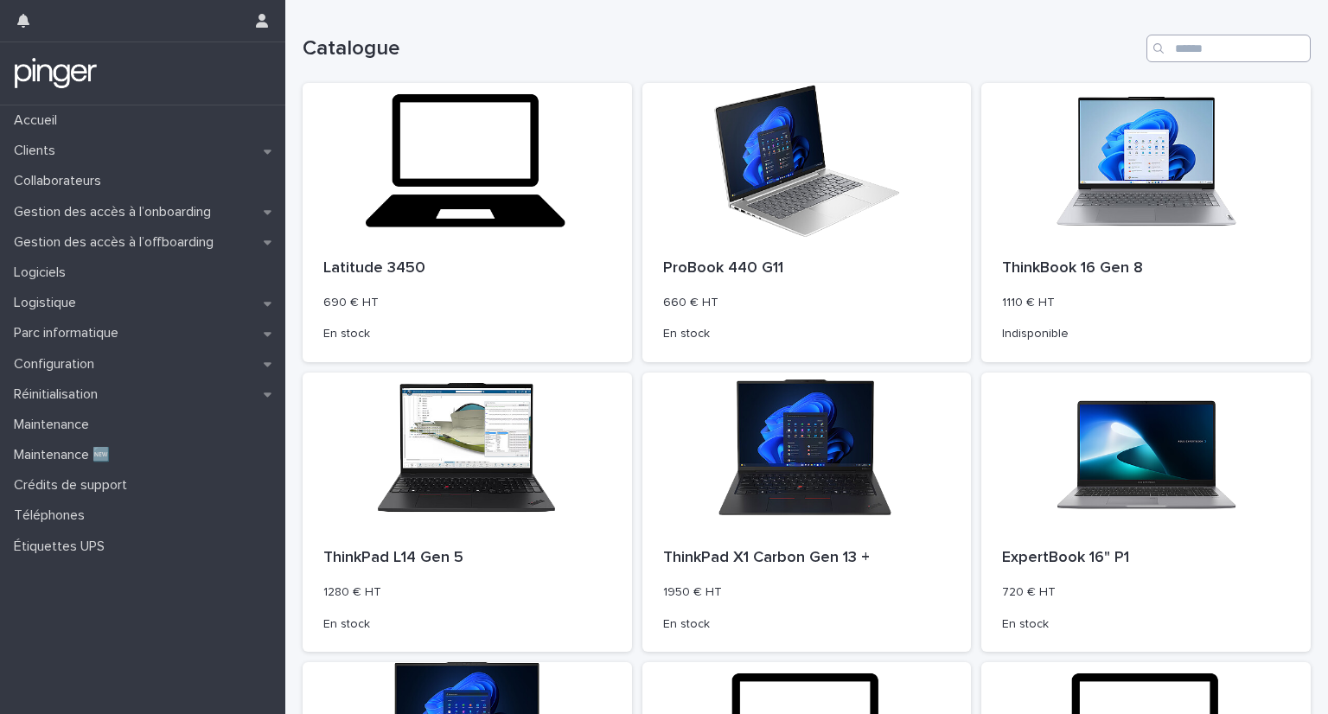
drag, startPoint x: 1084, startPoint y: 42, endPoint x: 1162, endPoint y: 49, distance: 78.2
click at [1162, 49] on div "Catalogue" at bounding box center [807, 49] width 1008 height 28
click at [1162, 49] on input "Search" at bounding box center [1229, 49] width 164 height 28
type input "******"
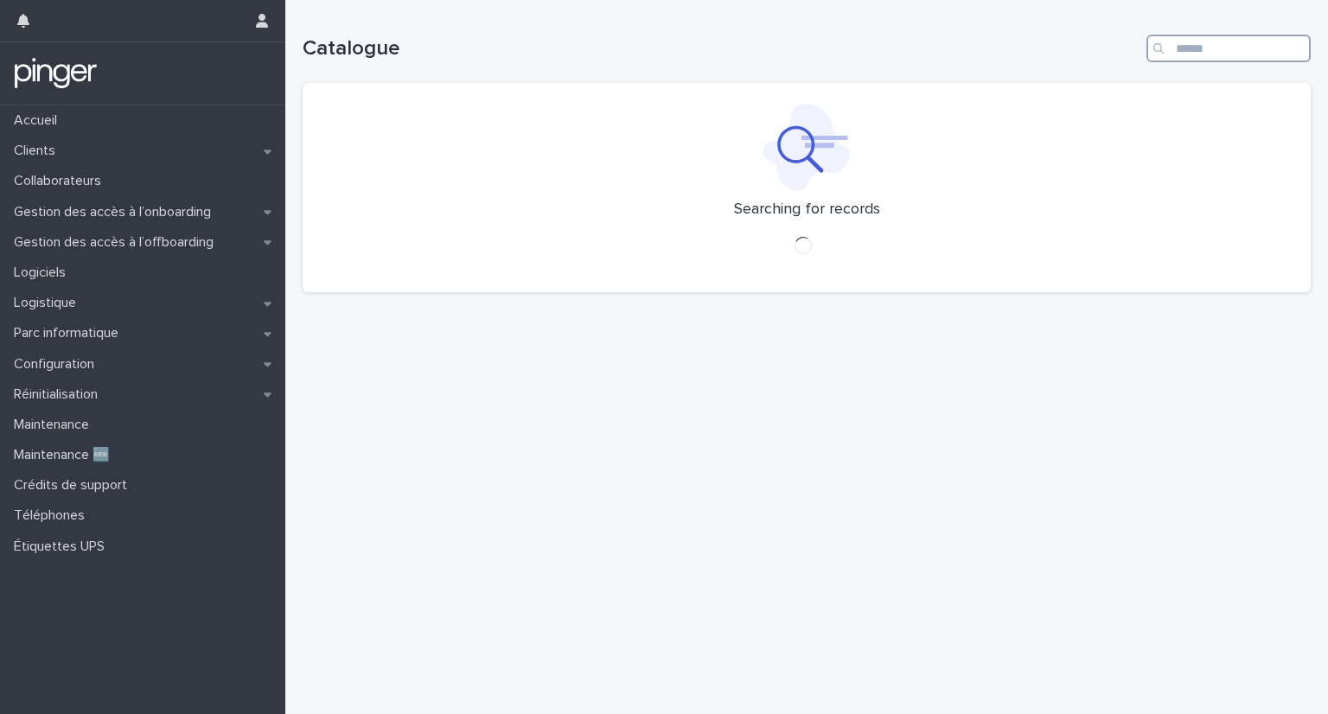
type input "*"
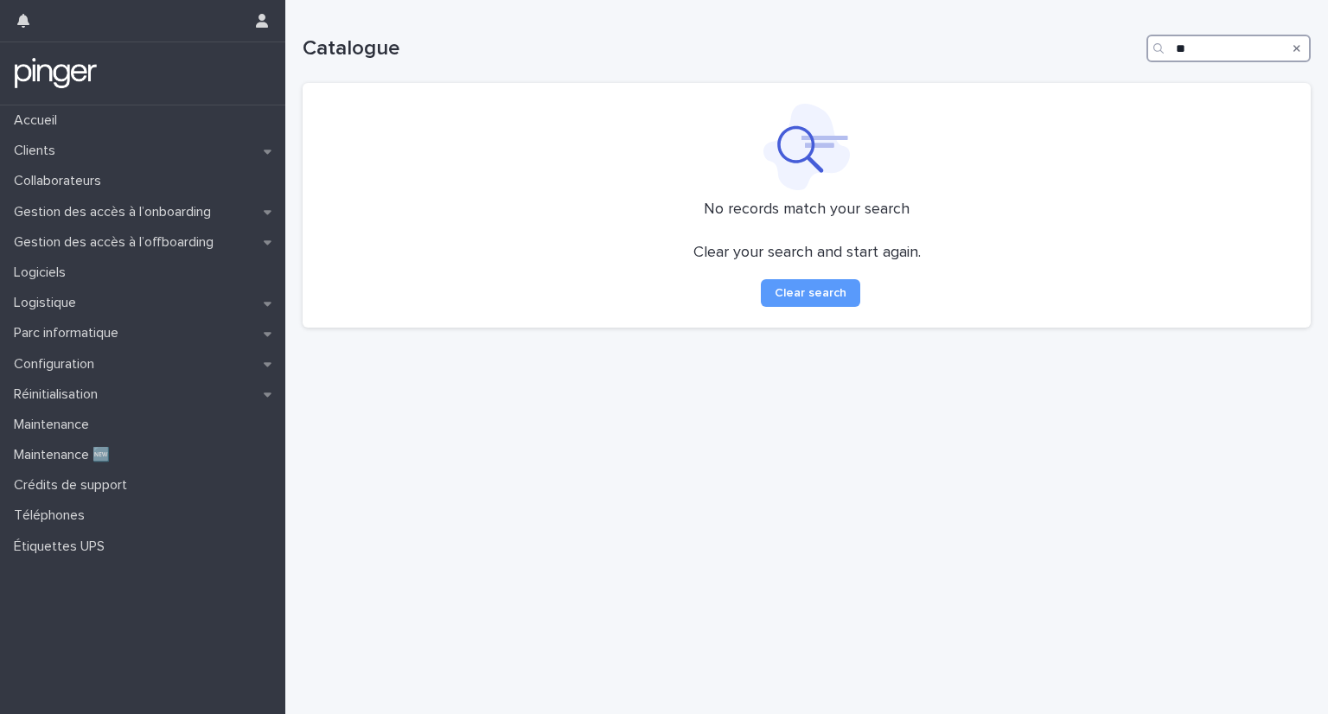
type input "*"
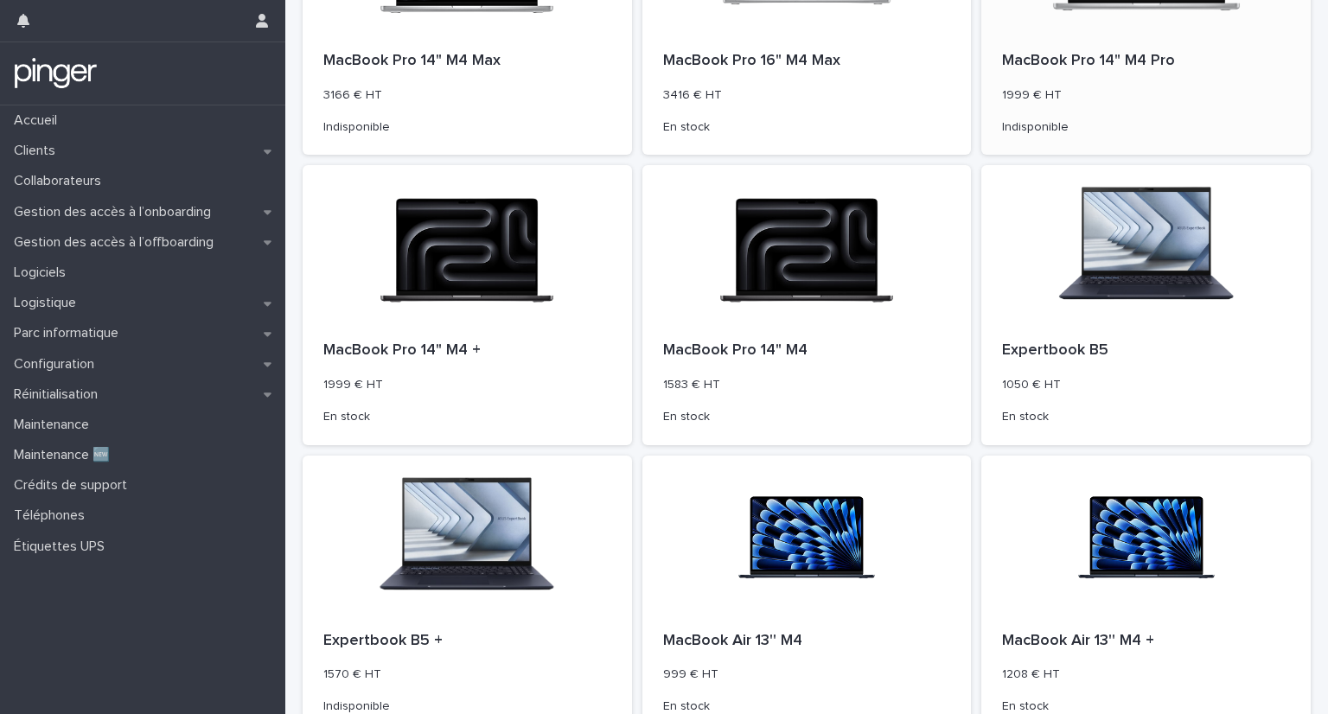
scroll to position [648, 0]
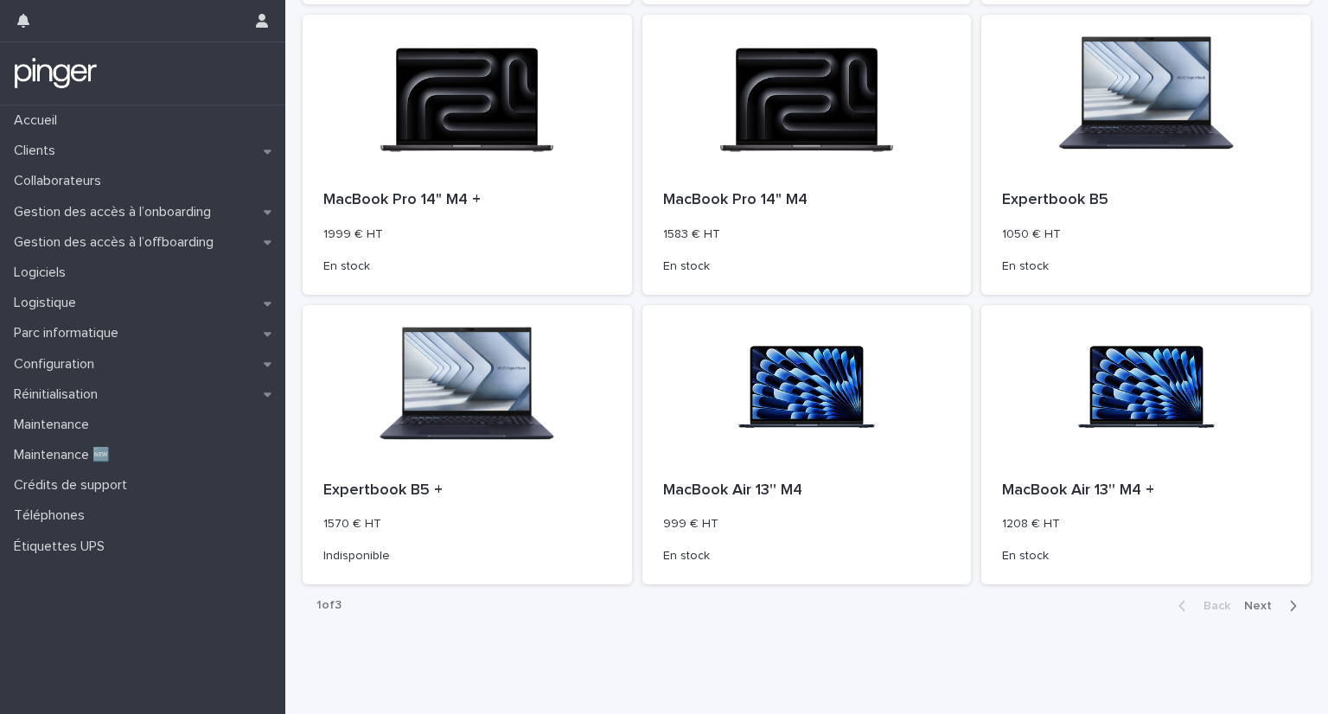
click at [1244, 606] on span "Next" at bounding box center [1263, 606] width 38 height 12
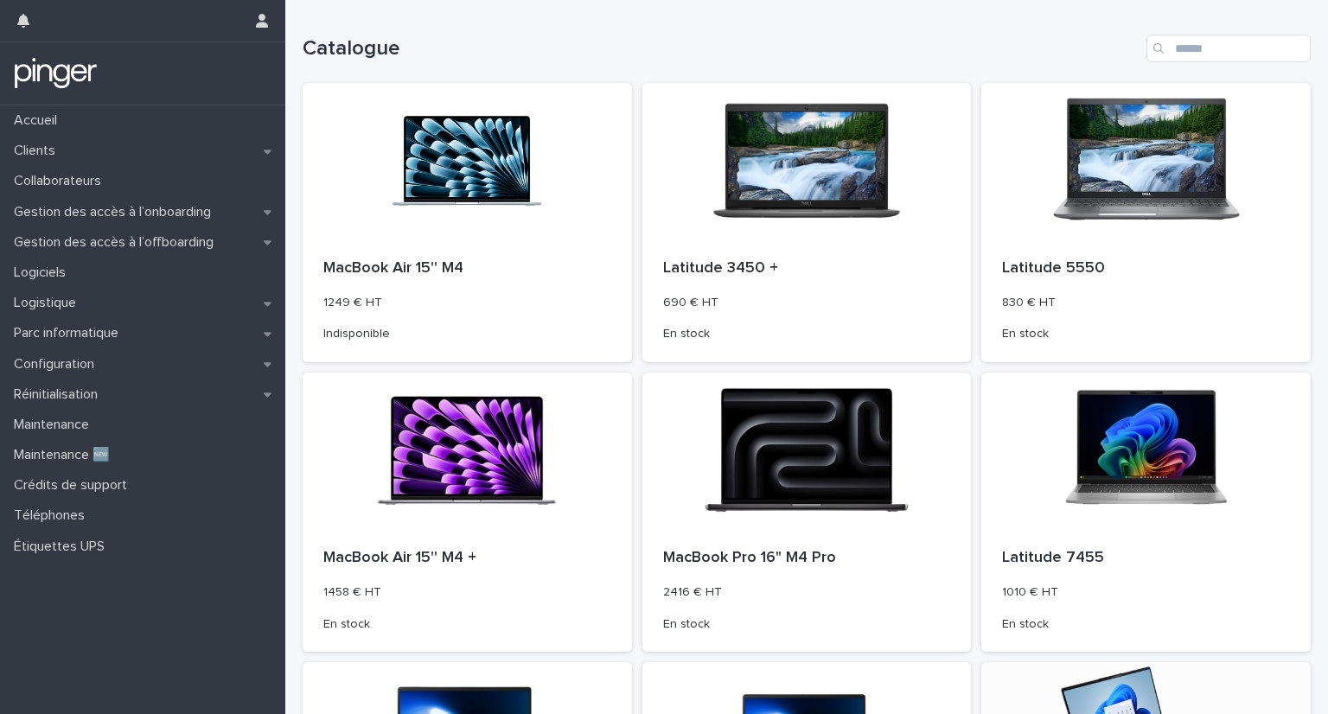
click at [1002, 239] on div "Latitude 5550 830 € HT En stock" at bounding box center [1146, 301] width 329 height 124
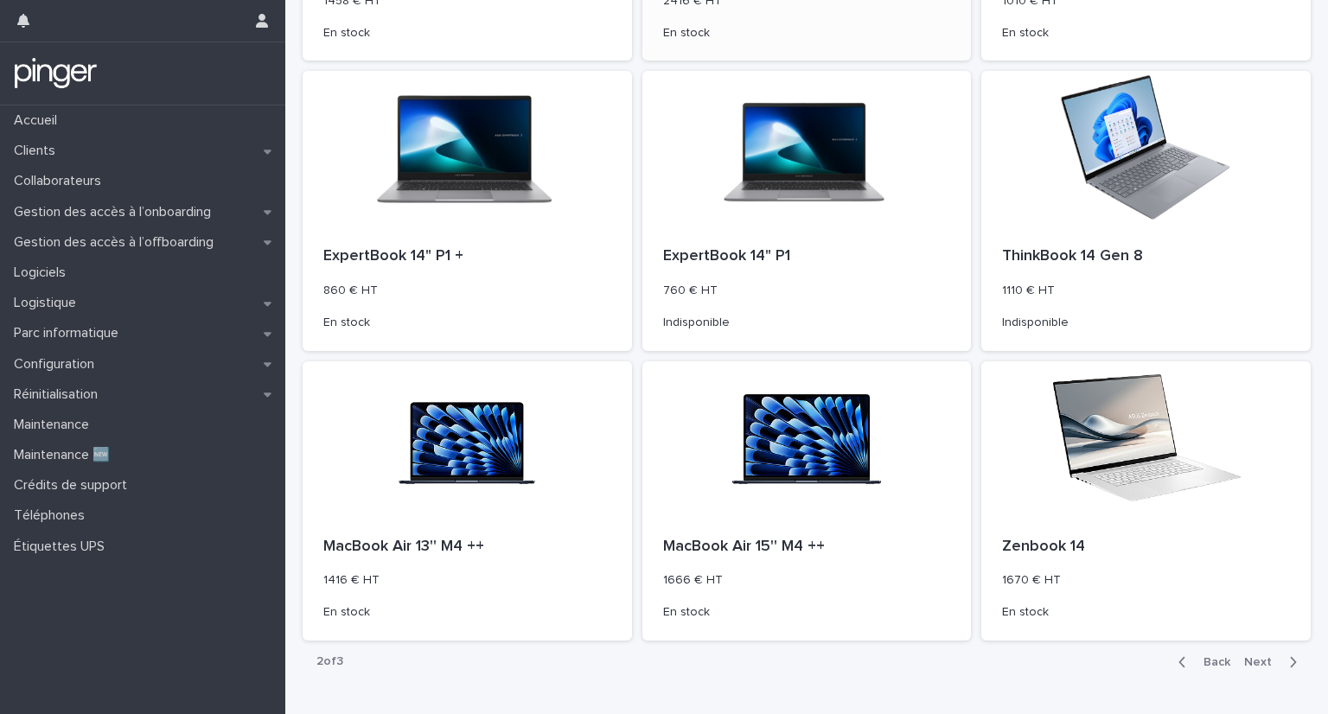
scroll to position [648, 0]
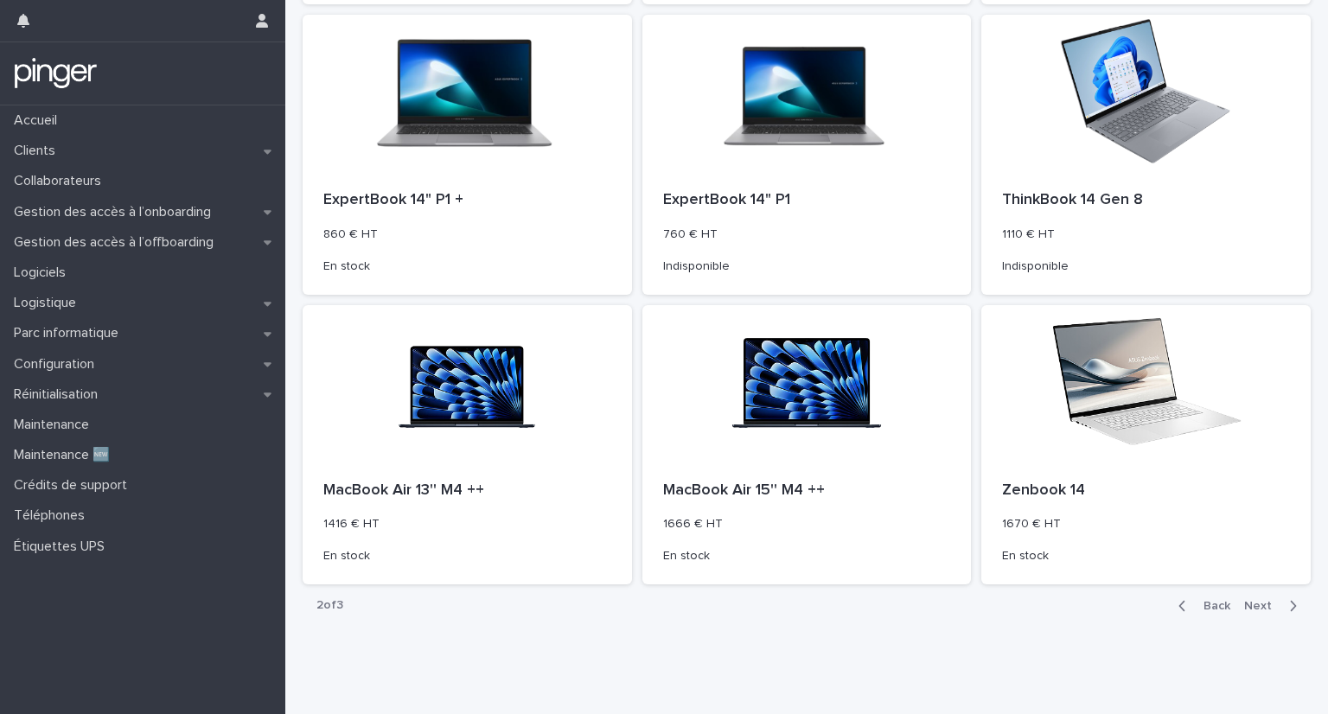
click at [1250, 600] on span "Next" at bounding box center [1263, 606] width 38 height 12
